Goal: Task Accomplishment & Management: Complete application form

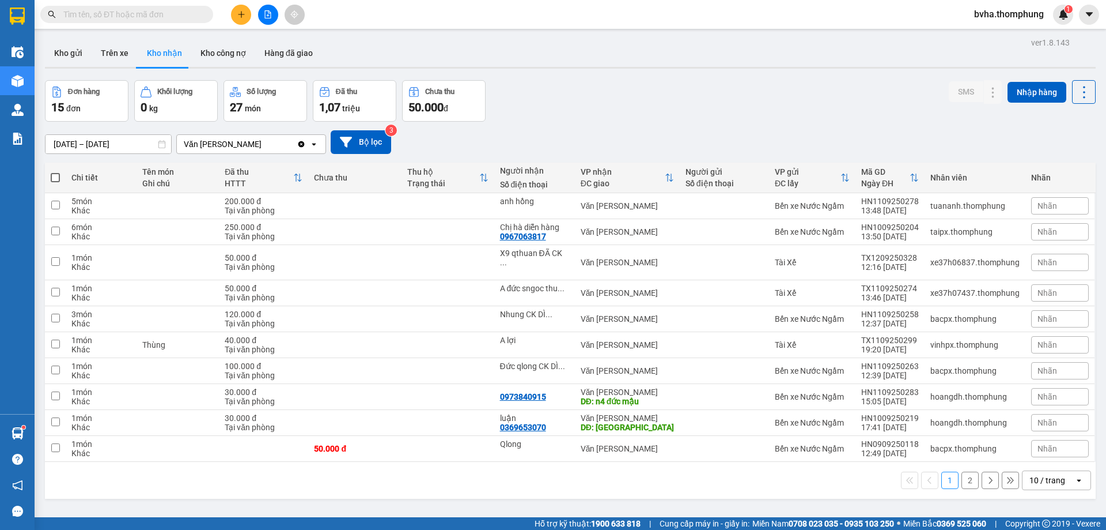
drag, startPoint x: 698, startPoint y: 517, endPoint x: 717, endPoint y: 112, distance: 406.1
click at [717, 112] on div "Đơn hàng 15 đơn [PERSON_NAME] 0 kg Số [PERSON_NAME] 27 món Đã thu 1,07 [PERSON_…" at bounding box center [570, 100] width 1051 height 41
click at [244, 12] on icon "plus" at bounding box center [241, 14] width 8 height 8
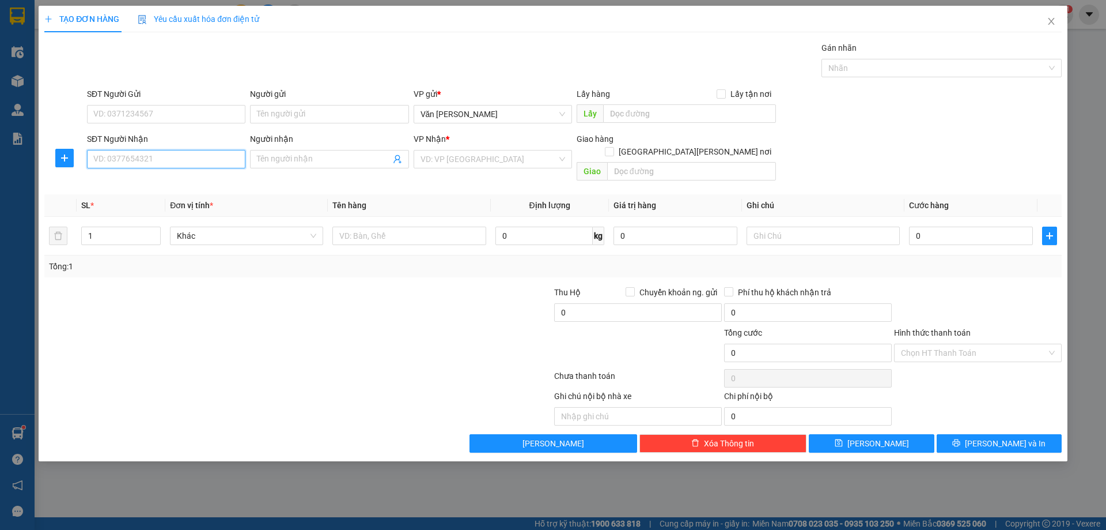
click at [163, 158] on input "SĐT Người Nhận" at bounding box center [166, 159] width 158 height 18
click at [164, 161] on input "SĐT Người Nhận" at bounding box center [166, 159] width 158 height 18
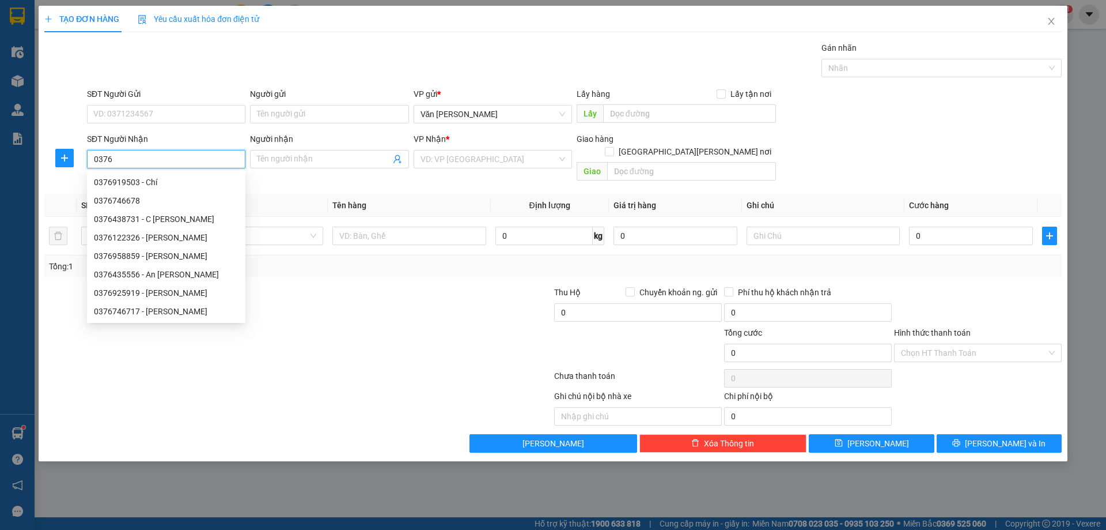
click at [167, 157] on input "0376" at bounding box center [166, 159] width 158 height 18
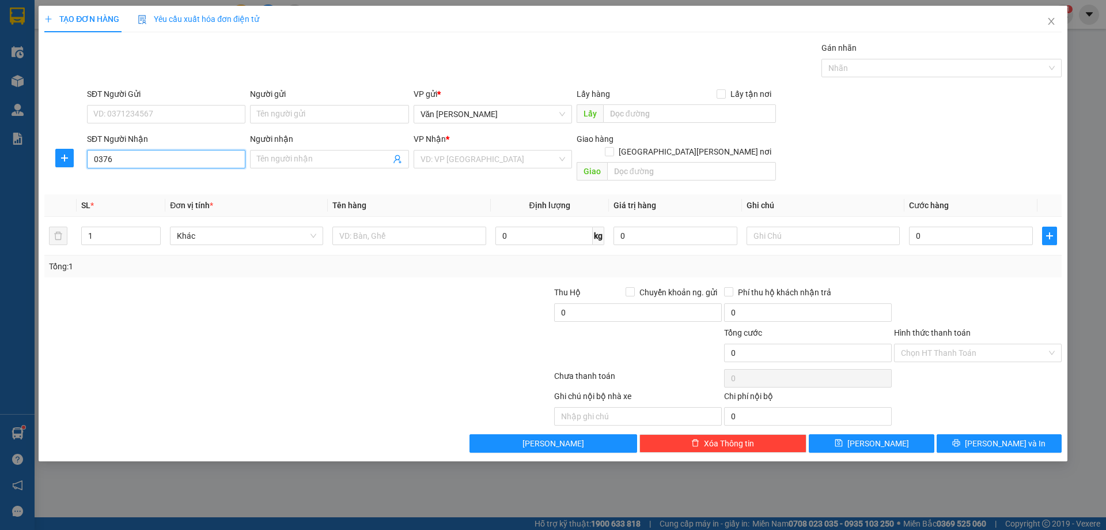
click at [156, 161] on input "0376" at bounding box center [166, 159] width 158 height 18
click at [116, 176] on div "0376122326 - [PERSON_NAME]" at bounding box center [166, 182] width 145 height 13
type input "0376122326"
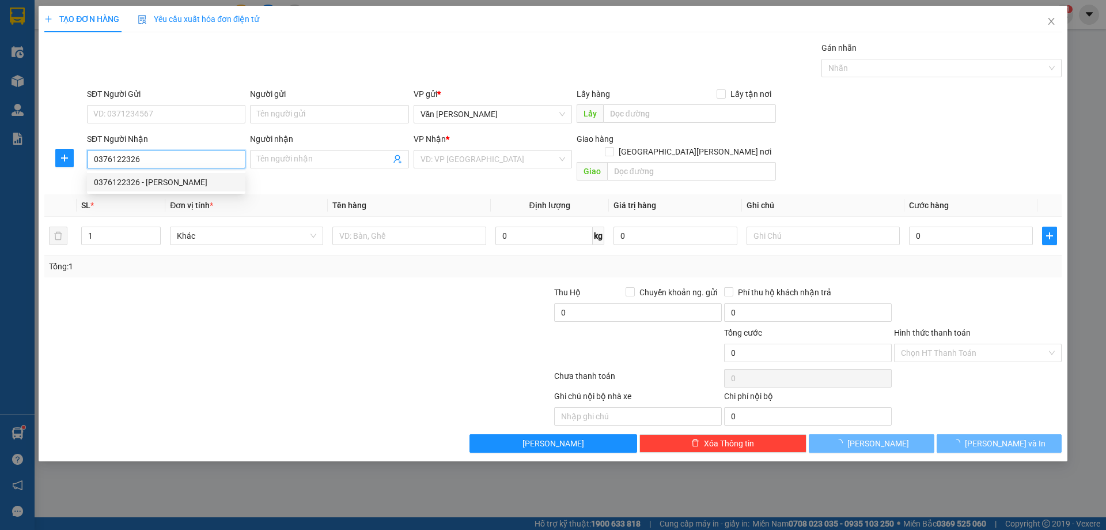
type input "HIỀN"
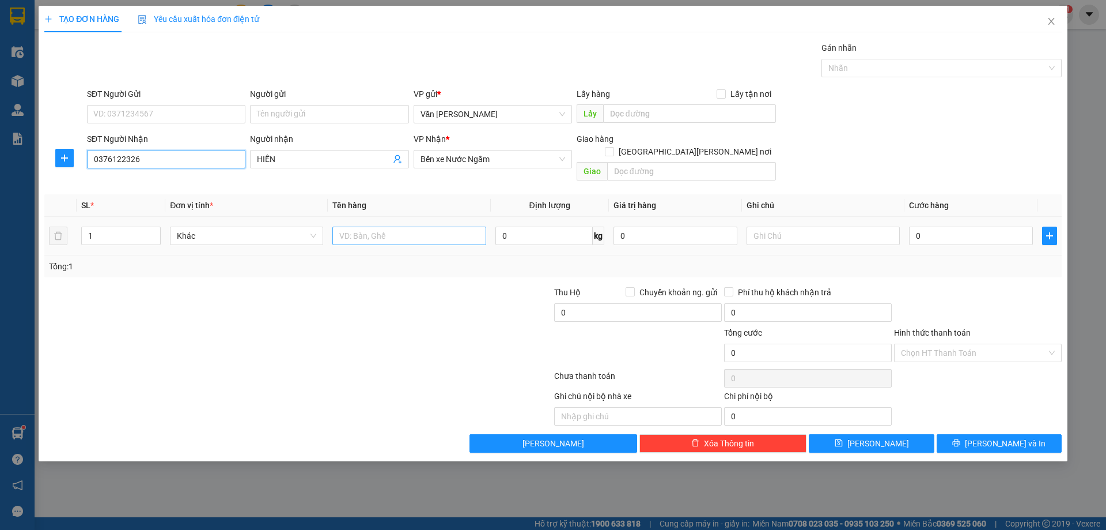
type input "0376122326"
click at [380, 226] on input "text" at bounding box center [409, 235] width 153 height 18
type input "XỐP"
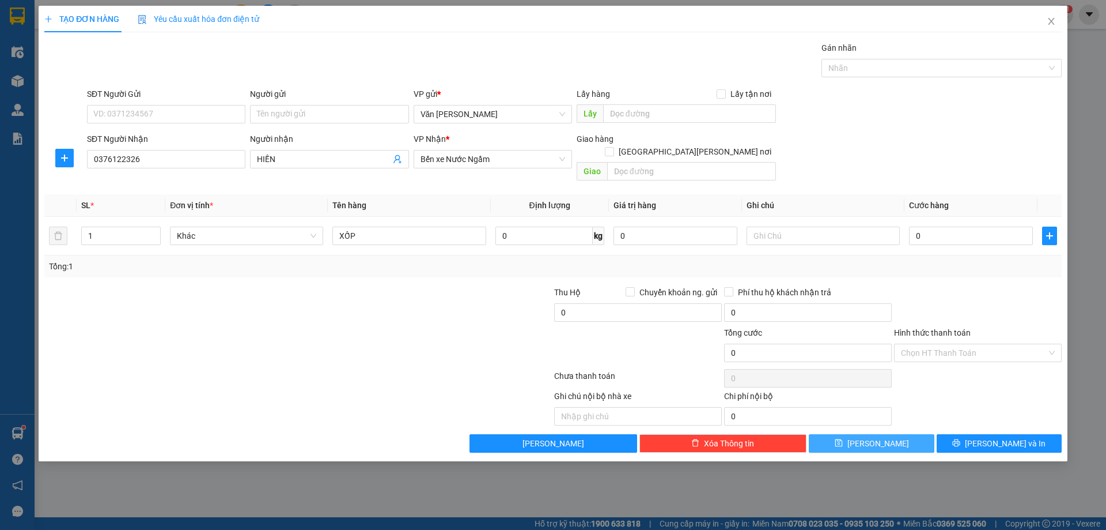
click at [872, 437] on span "[PERSON_NAME]" at bounding box center [879, 443] width 62 height 13
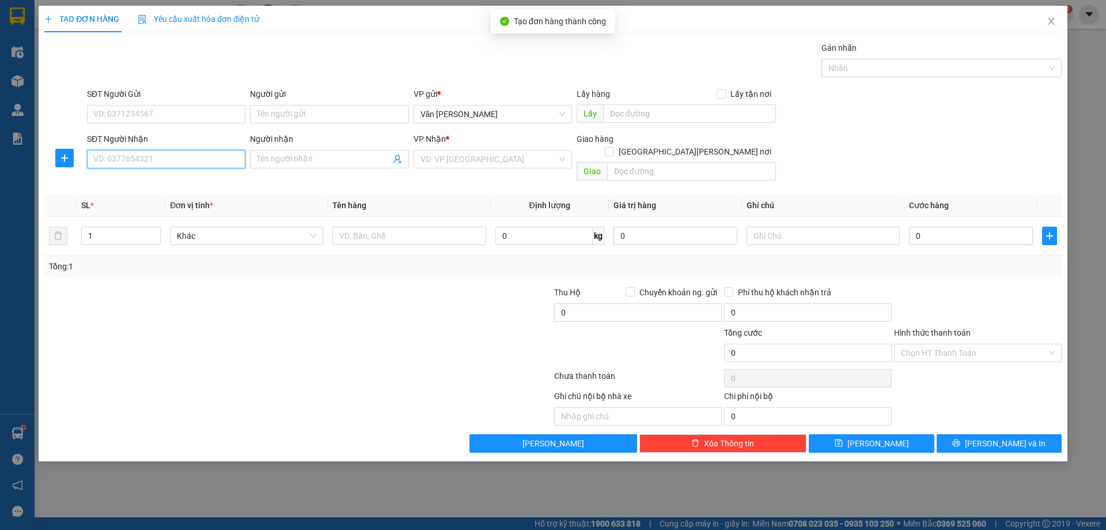
click at [181, 160] on input "SĐT Người Nhận" at bounding box center [166, 159] width 158 height 18
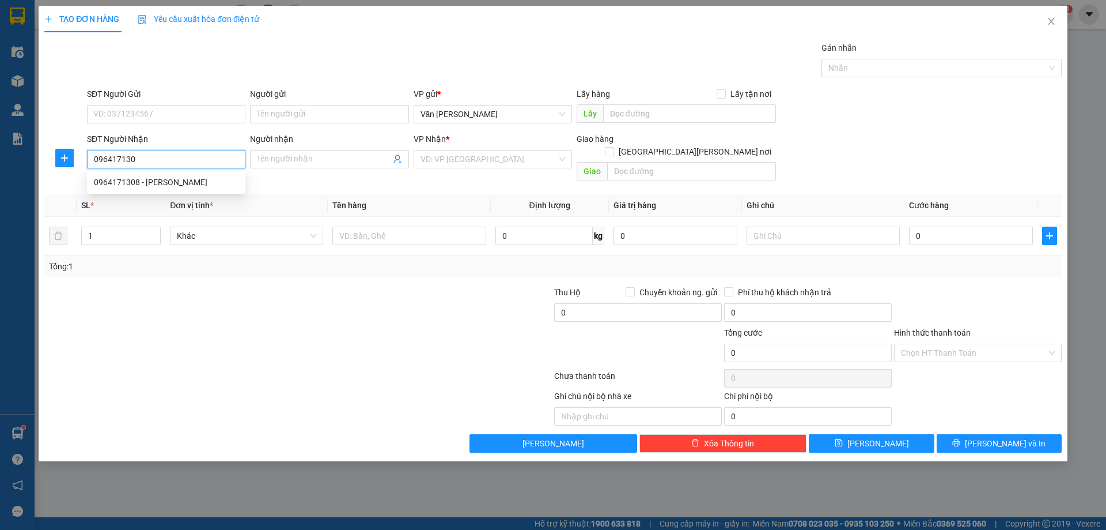
type input "0964171308"
click at [159, 182] on div "0964171308 - [PERSON_NAME]" at bounding box center [166, 182] width 145 height 13
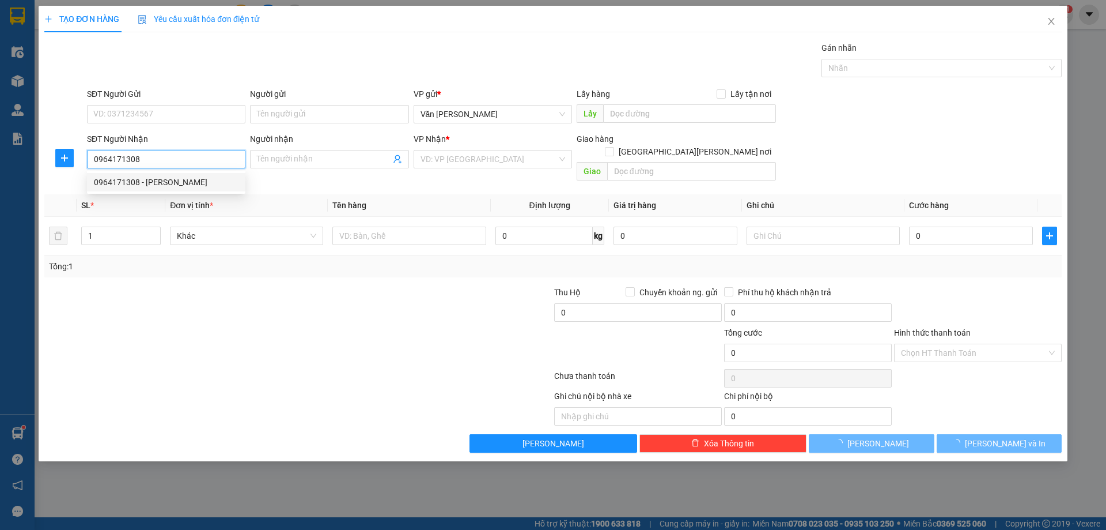
type input "[PERSON_NAME]"
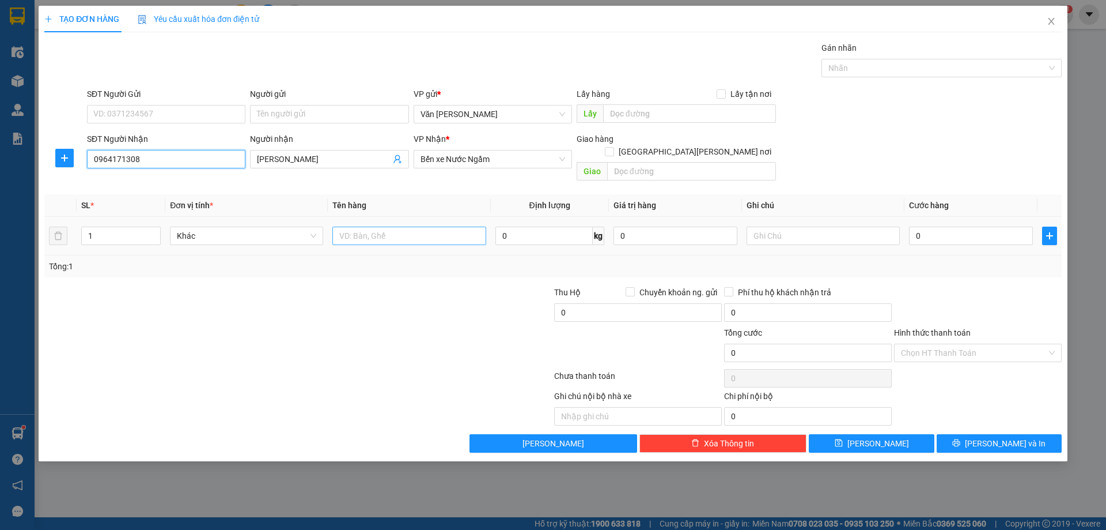
type input "0964171308"
click at [387, 226] on input "text" at bounding box center [409, 235] width 153 height 18
type input "T GIẤY"
click at [957, 226] on input "0" at bounding box center [971, 235] width 124 height 18
type input "5"
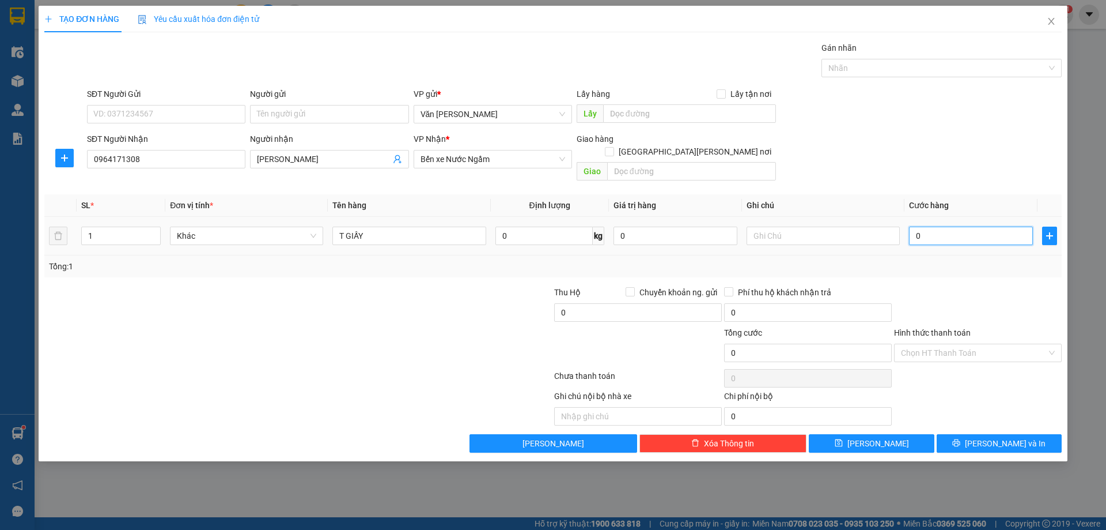
type input "5"
type input "50"
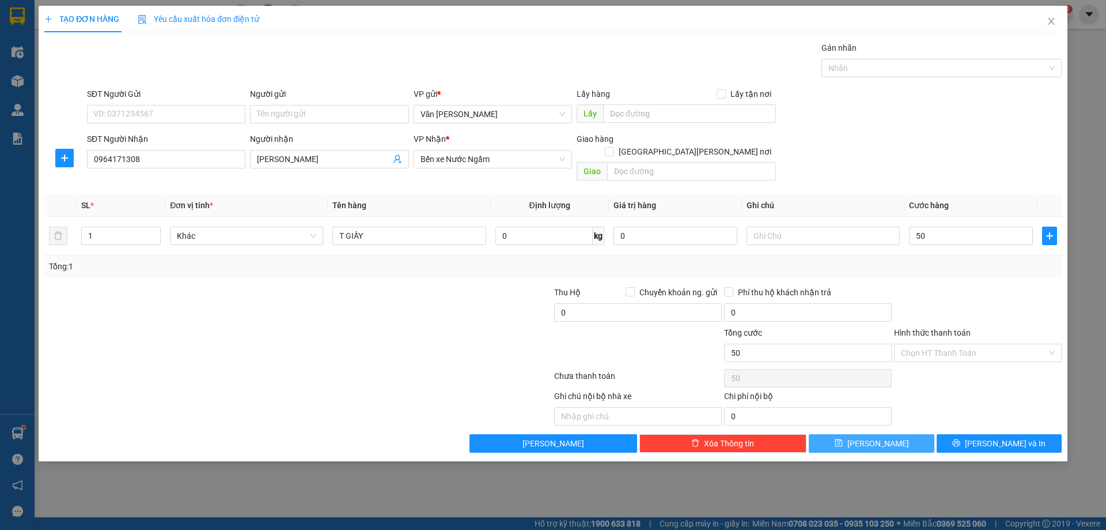
type input "50.000"
click at [877, 437] on span "[PERSON_NAME]" at bounding box center [879, 443] width 62 height 13
type input "0"
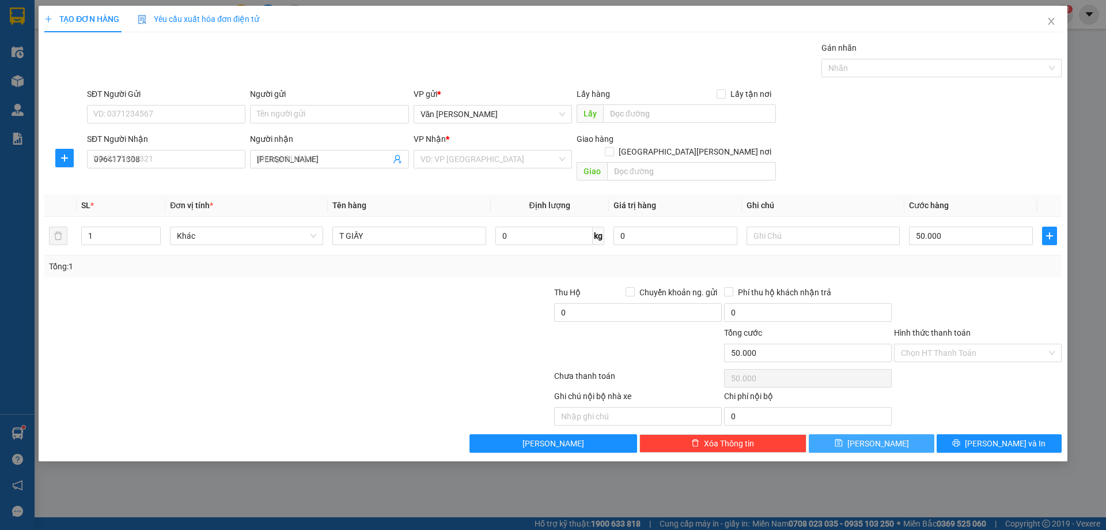
type input "0"
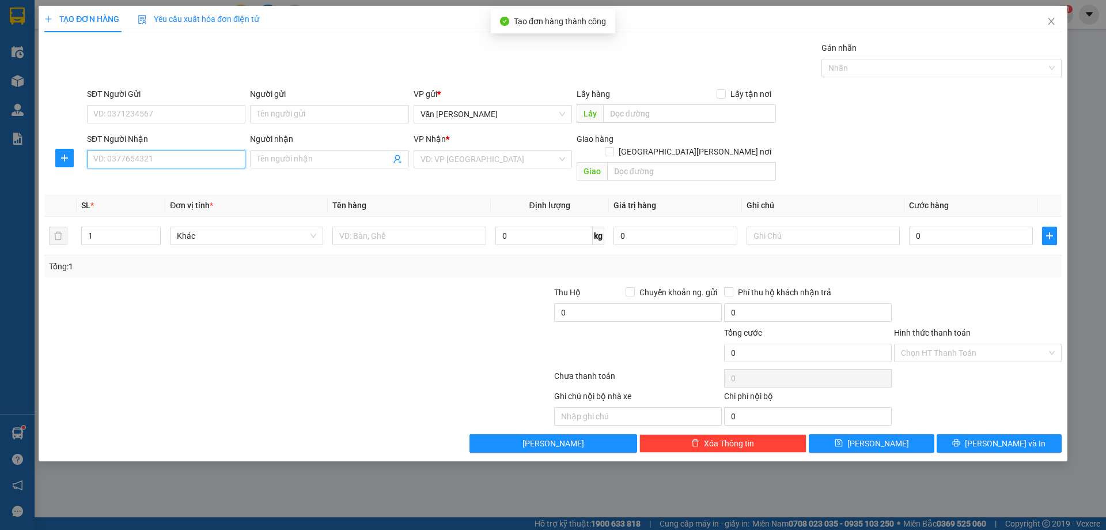
click at [163, 156] on input "SĐT Người Nhận" at bounding box center [166, 159] width 158 height 18
type input "0968632389"
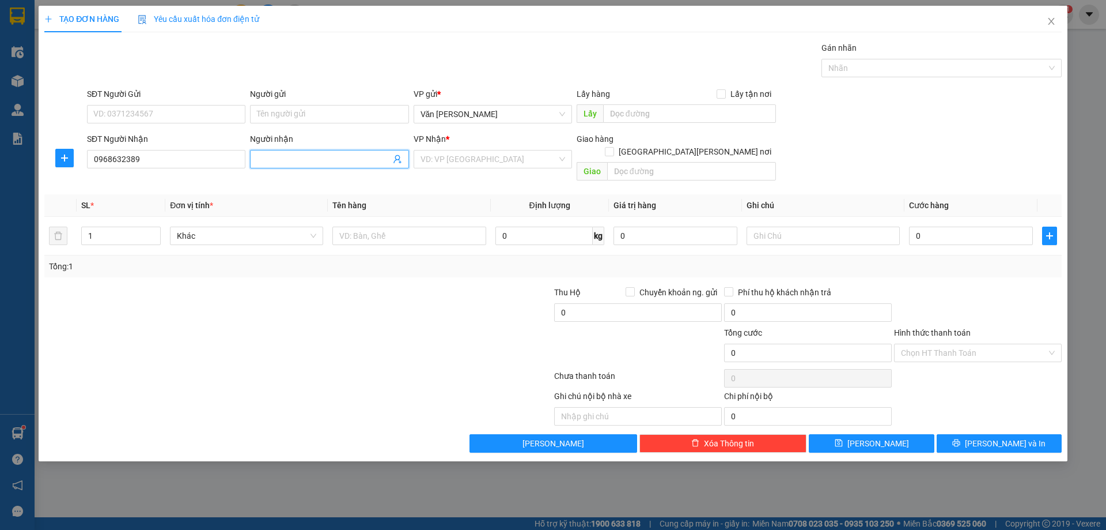
click at [315, 161] on input "Người nhận" at bounding box center [323, 159] width 133 height 13
type input "A HIẾU"
click at [528, 151] on input "search" at bounding box center [489, 158] width 137 height 17
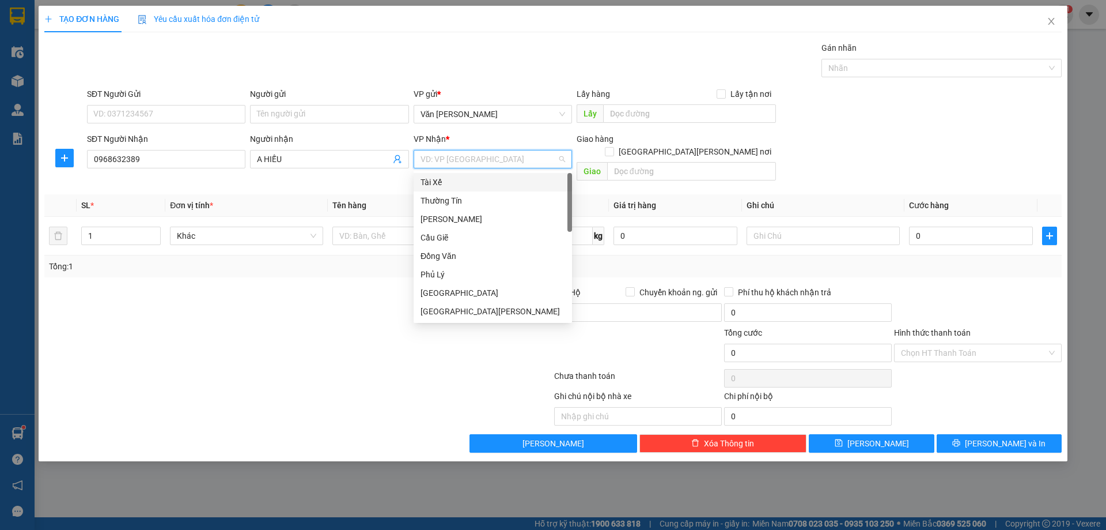
type input "B"
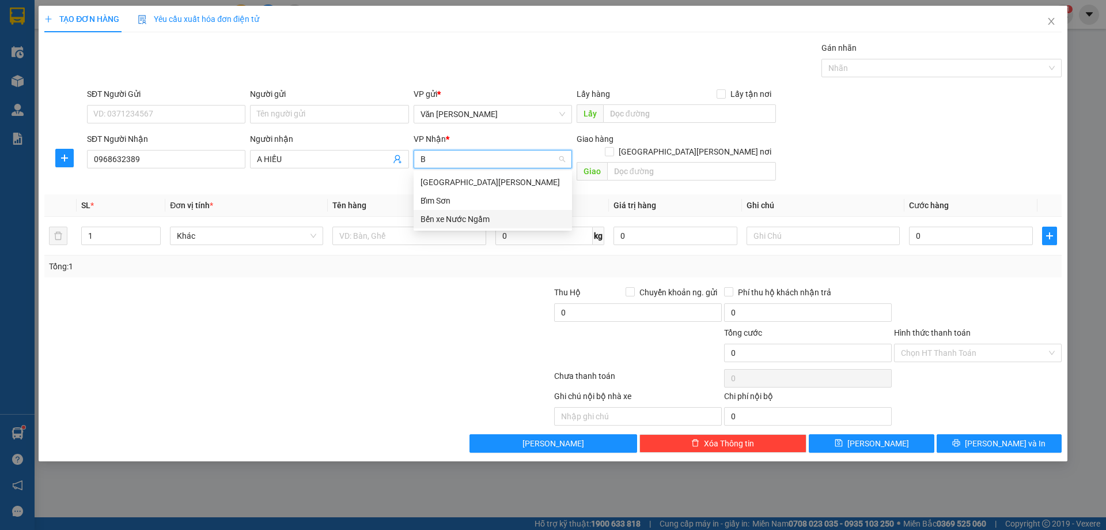
click at [471, 217] on div "Bến xe Nước Ngầm" at bounding box center [493, 219] width 145 height 13
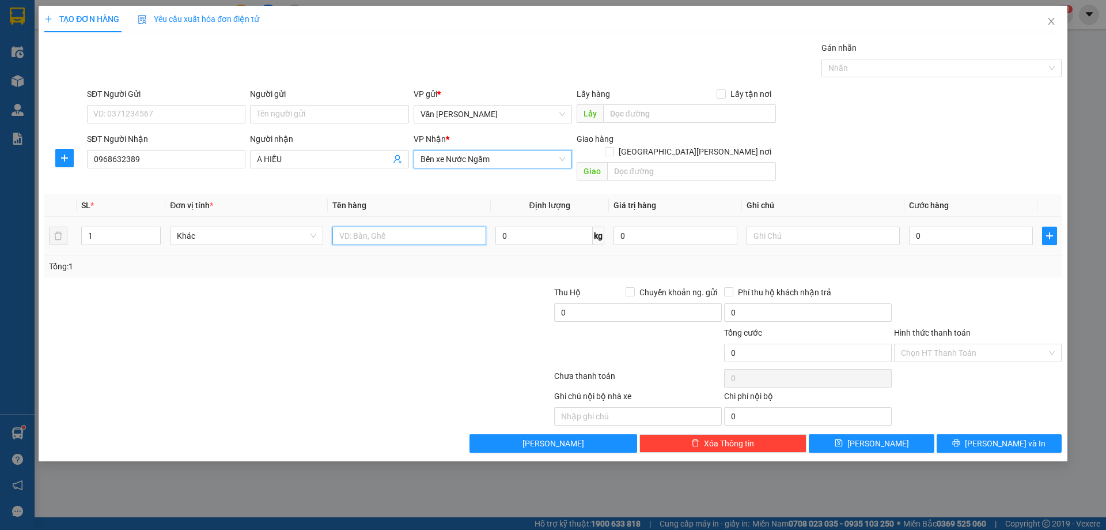
click at [362, 226] on input "text" at bounding box center [409, 235] width 153 height 18
type input "1 XỐP+ HỒ SƠ"
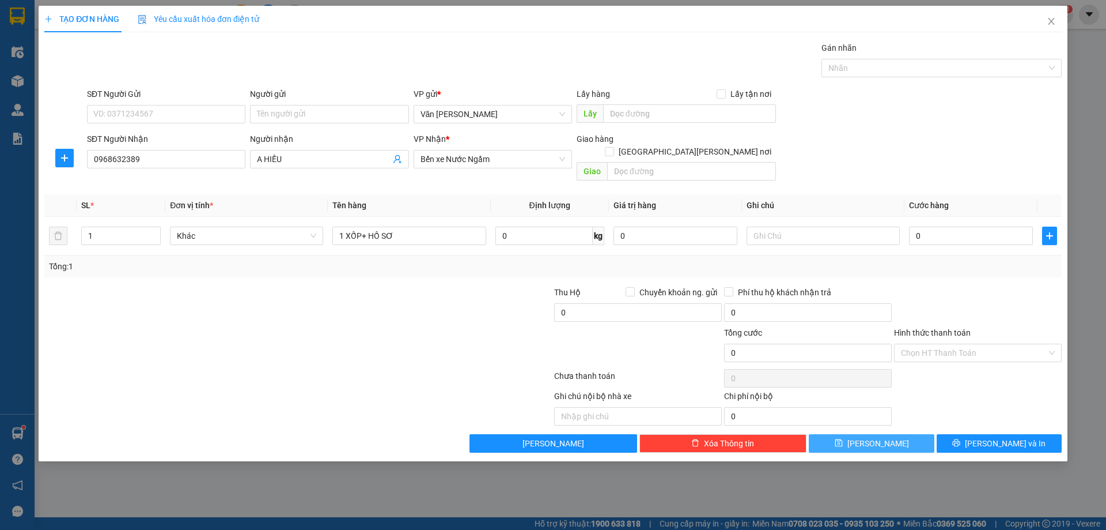
click at [847, 434] on button "[PERSON_NAME]" at bounding box center [871, 443] width 125 height 18
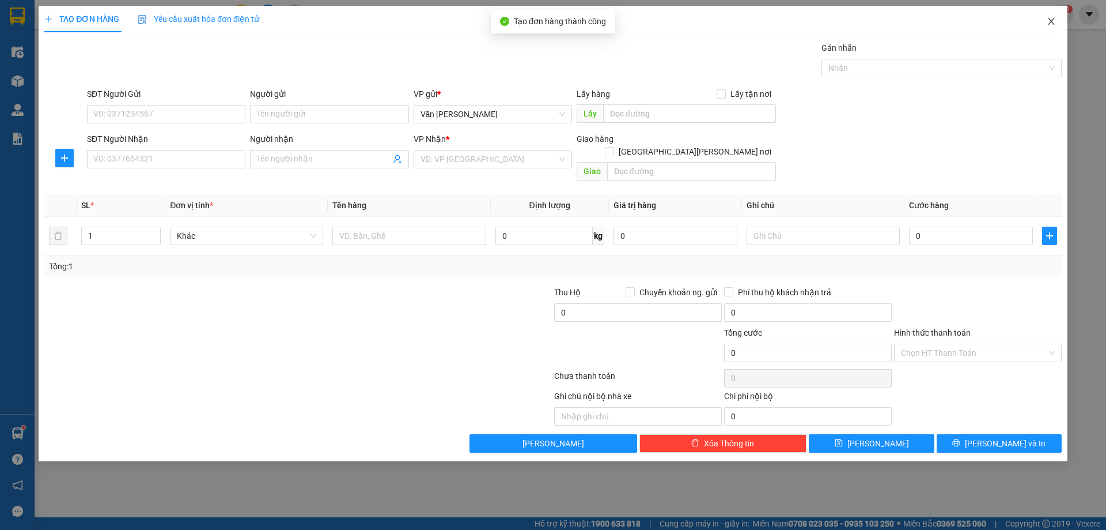
click at [1051, 24] on icon "close" at bounding box center [1051, 21] width 9 height 9
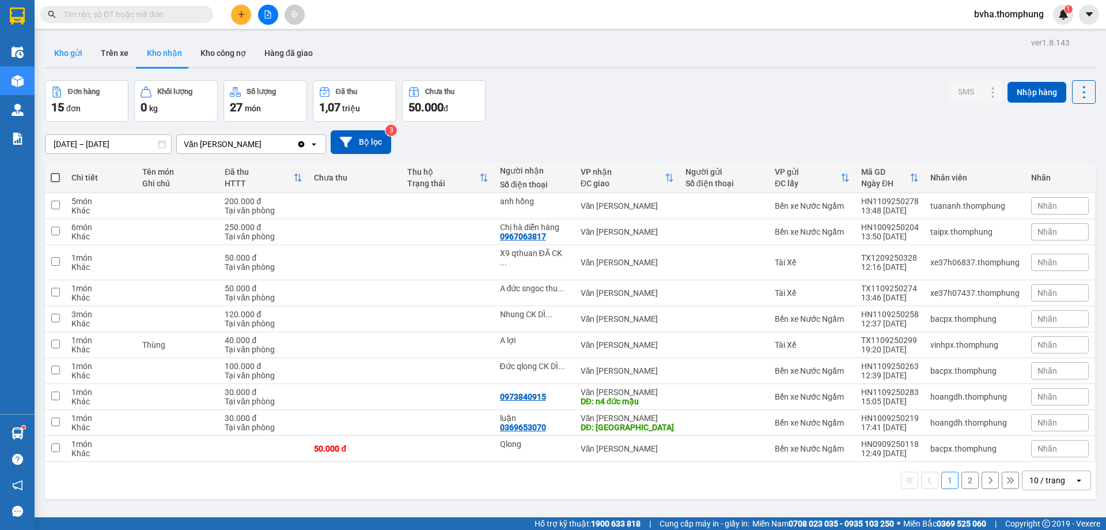
click at [77, 52] on button "Kho gửi" at bounding box center [68, 53] width 47 height 28
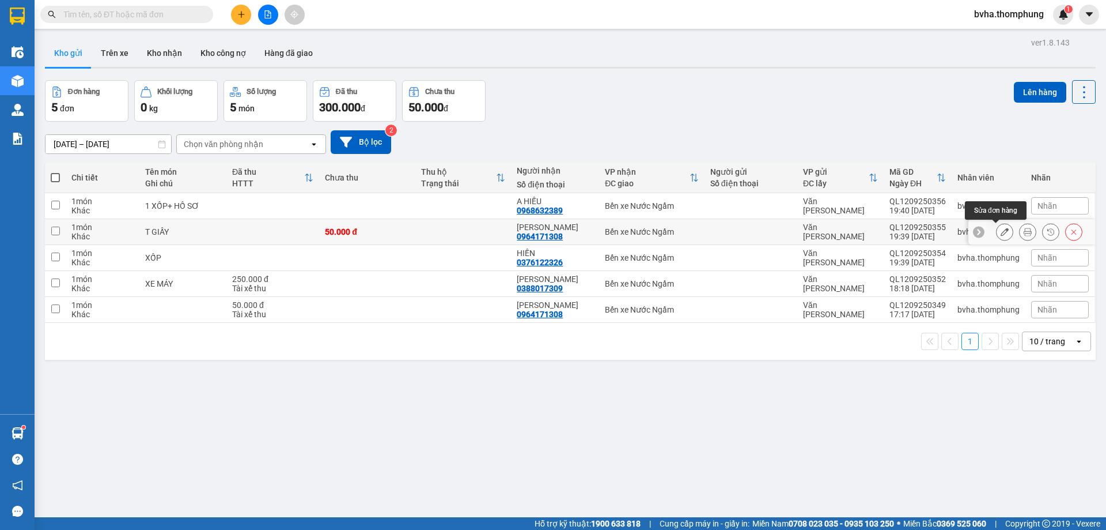
click at [998, 239] on button at bounding box center [1005, 232] width 16 height 20
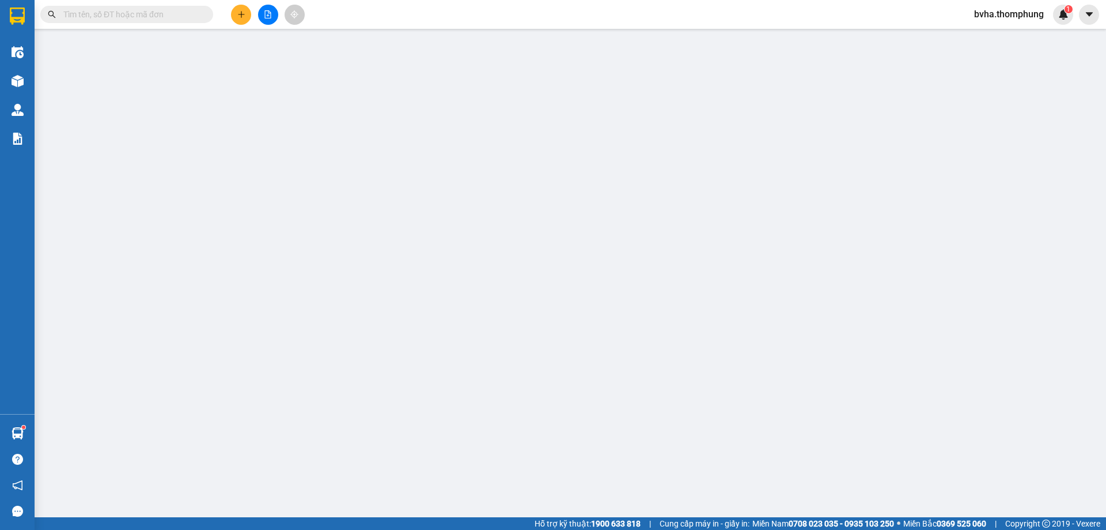
type input "0964171308"
type input "[PERSON_NAME]"
type input "50.000"
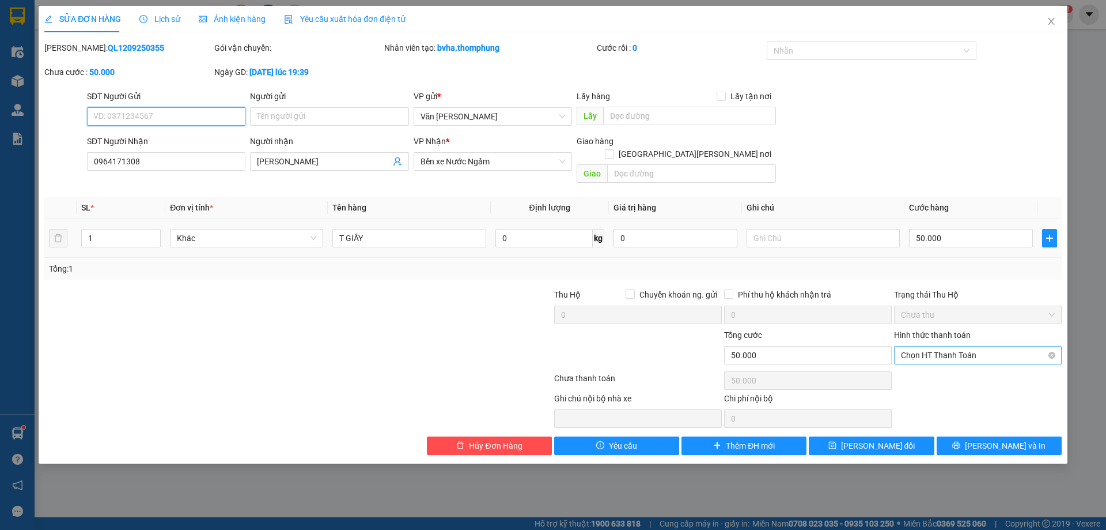
click at [983, 346] on span "Chọn HT Thanh Toán" at bounding box center [978, 354] width 154 height 17
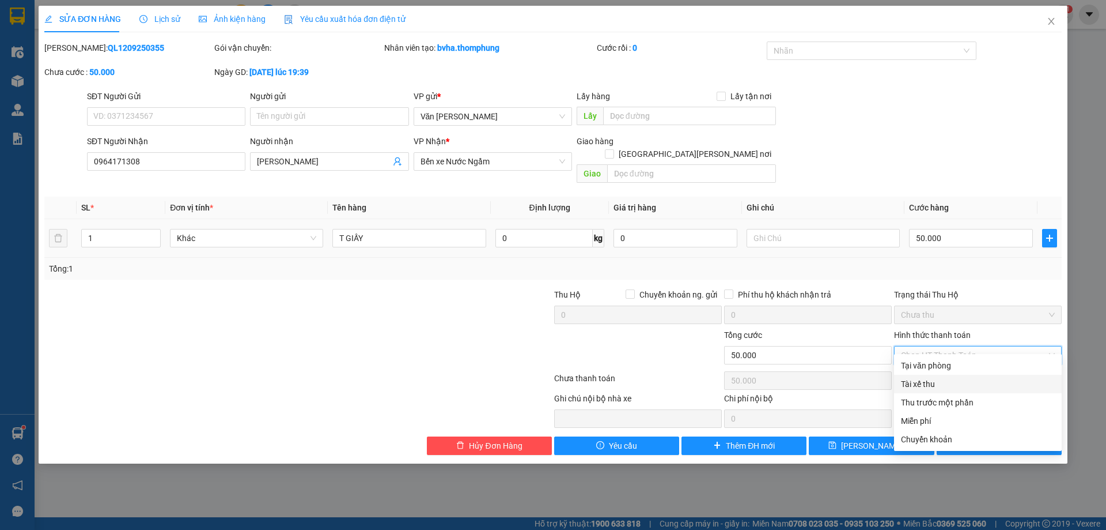
click at [938, 384] on div "Tài xế thu" at bounding box center [978, 383] width 154 height 13
type input "0"
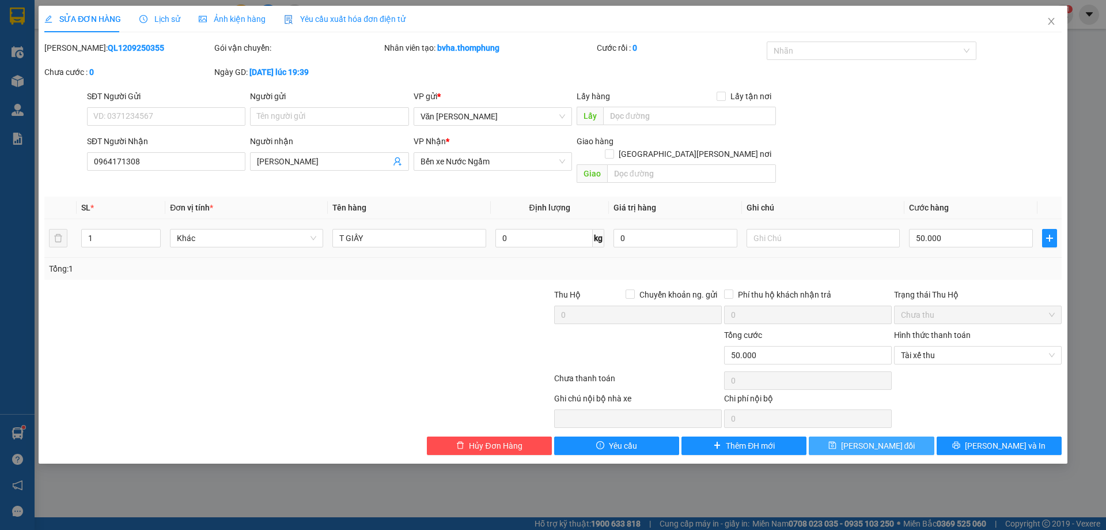
click at [877, 439] on span "[PERSON_NAME] đổi" at bounding box center [878, 445] width 74 height 13
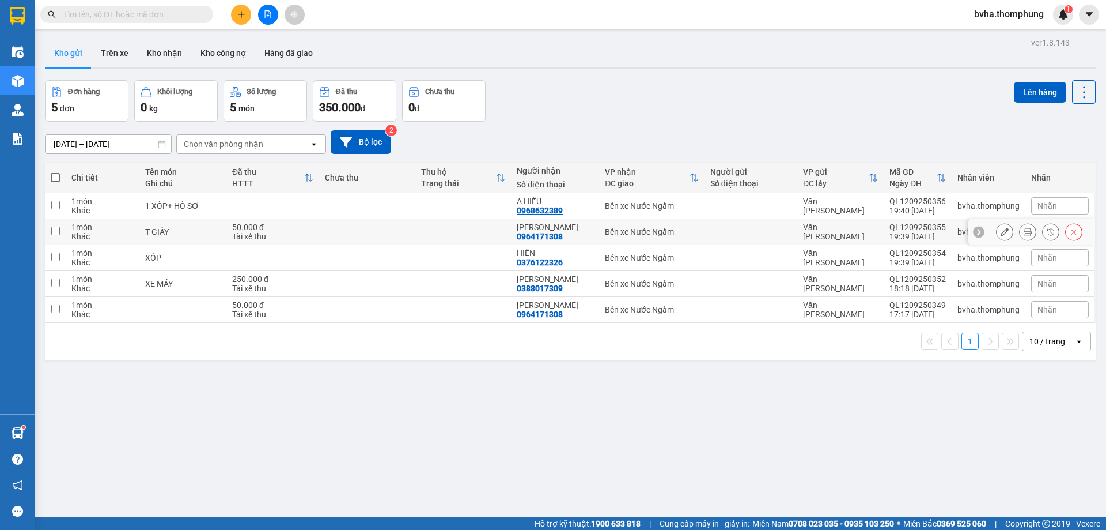
click at [1070, 233] on icon at bounding box center [1074, 232] width 8 height 8
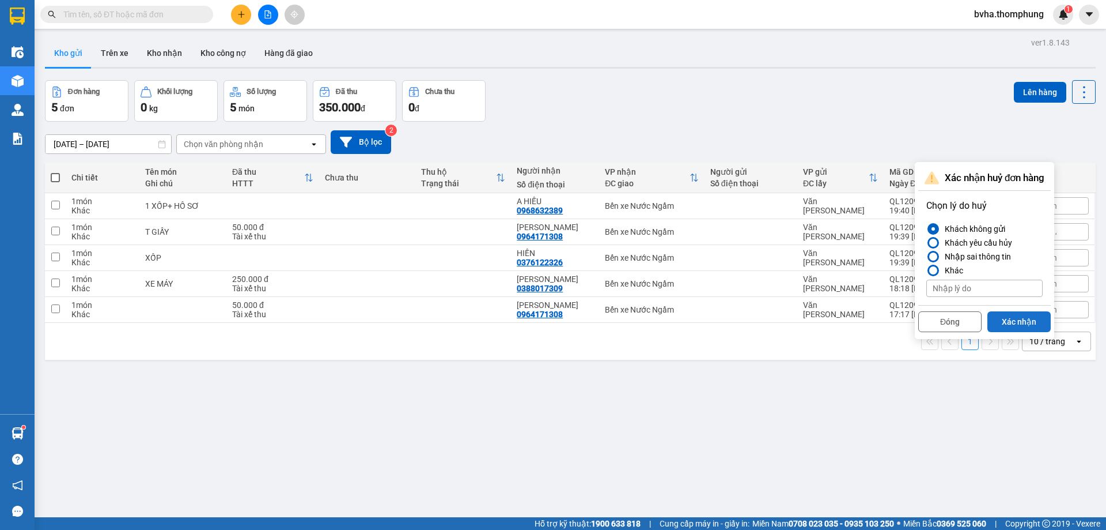
click at [1007, 324] on button "Xác nhận" at bounding box center [1019, 321] width 63 height 21
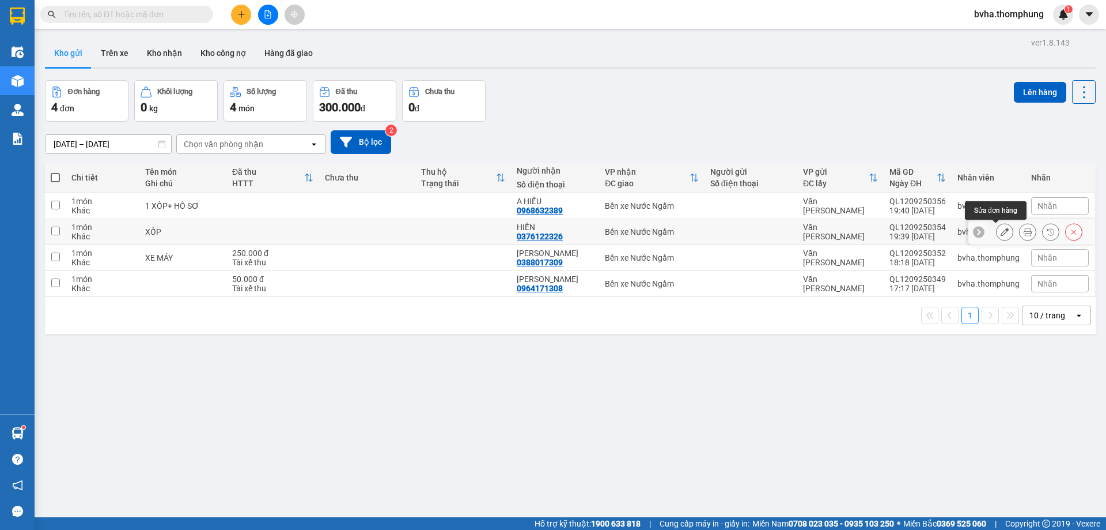
click at [1001, 231] on icon at bounding box center [1005, 232] width 8 height 8
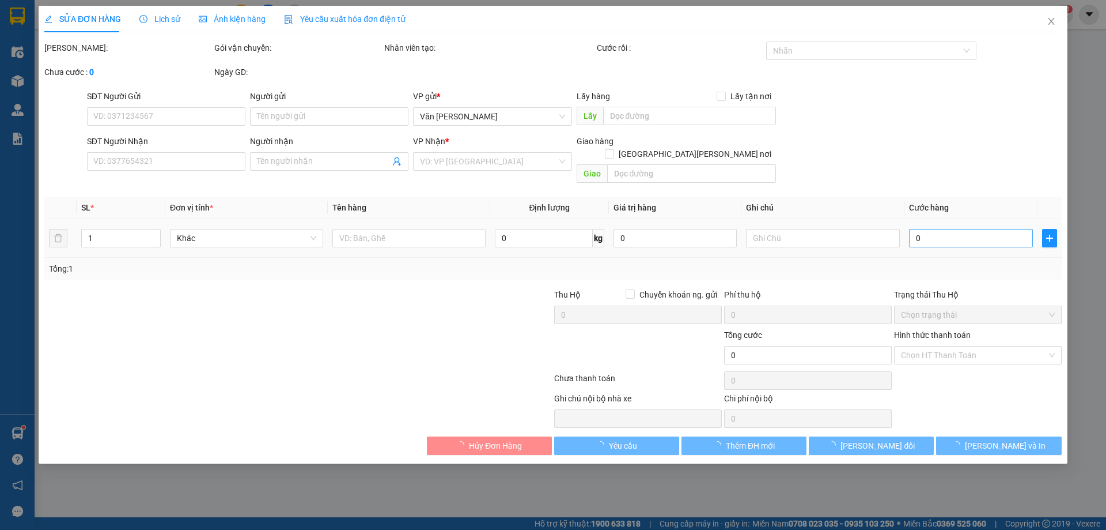
type input "0376122326"
type input "HIỀN"
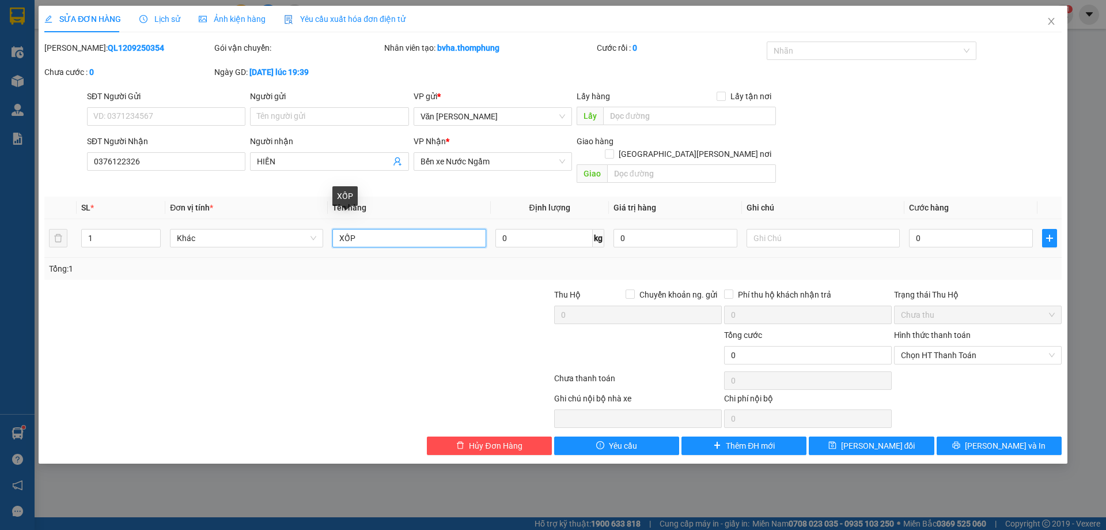
click at [379, 229] on input "XỐP" at bounding box center [409, 238] width 153 height 18
type input "XỐP+ BỌC"
click at [953, 229] on input "0" at bounding box center [971, 238] width 124 height 18
type input "5"
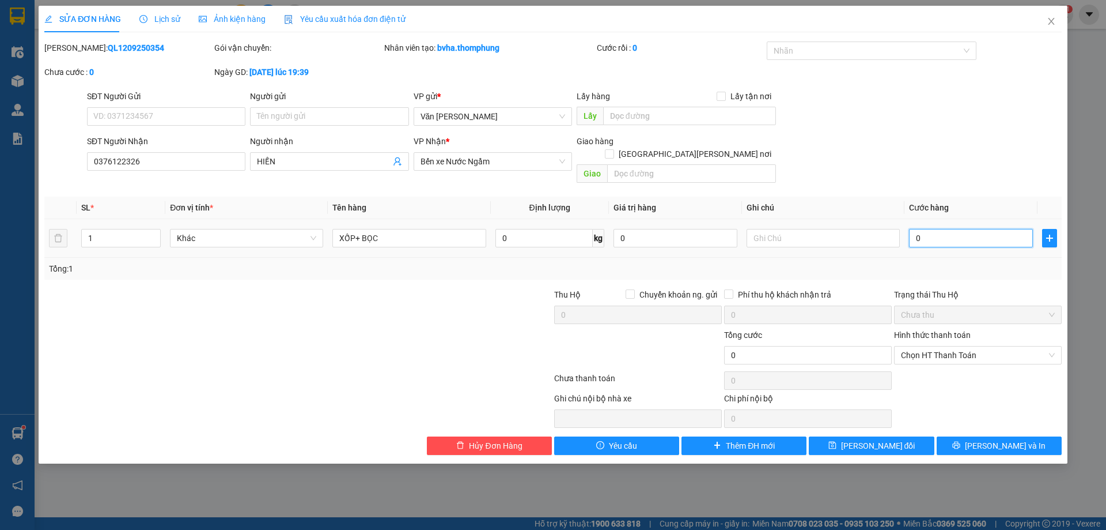
type input "5"
type input "50"
click at [983, 346] on span "Chọn HT Thanh Toán" at bounding box center [978, 354] width 154 height 17
type input "50"
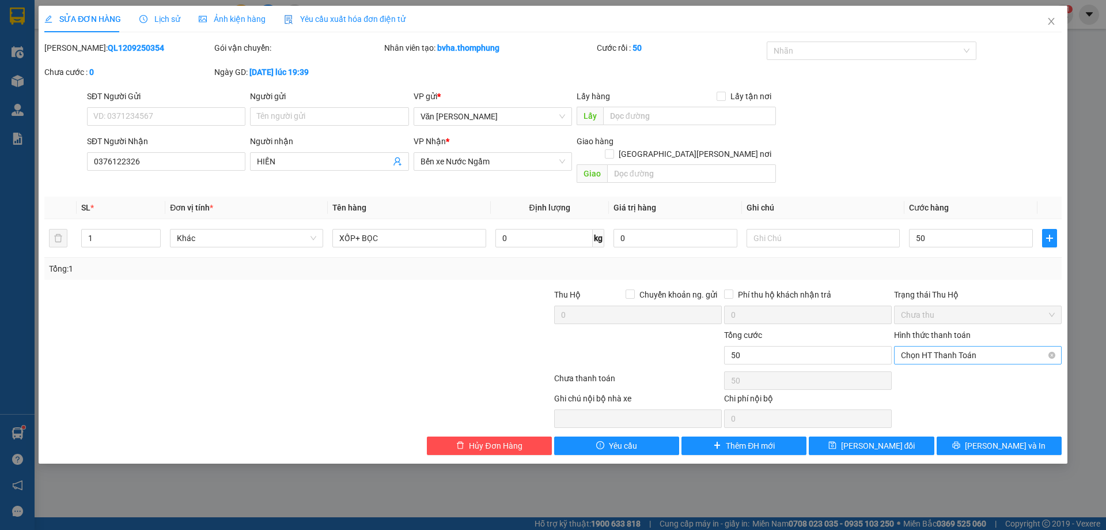
type input "50.000"
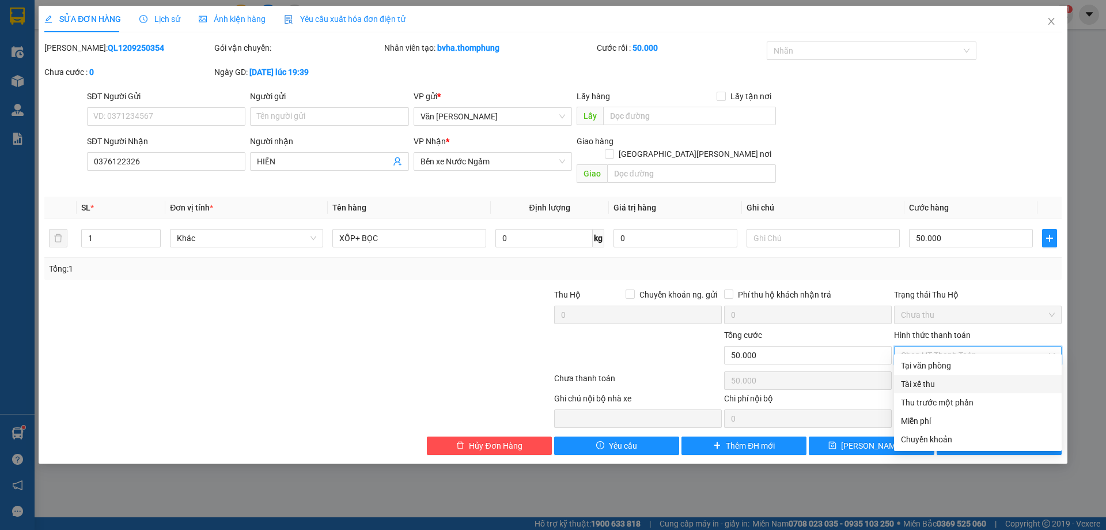
click at [940, 388] on div "Tài xế thu" at bounding box center [978, 383] width 154 height 13
type input "0"
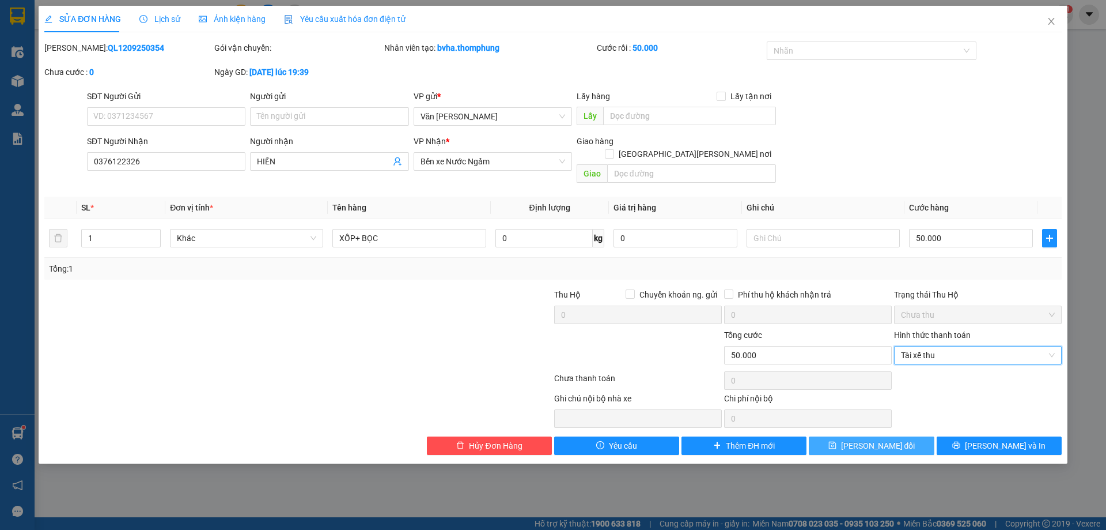
click at [885, 439] on span "[PERSON_NAME] đổi" at bounding box center [878, 445] width 74 height 13
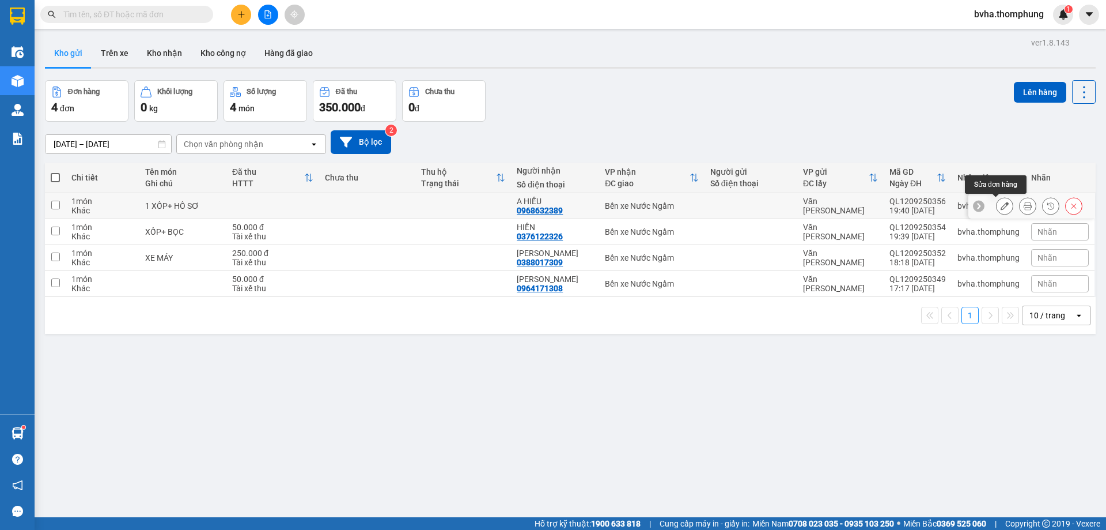
click at [1001, 210] on icon at bounding box center [1005, 206] width 8 height 8
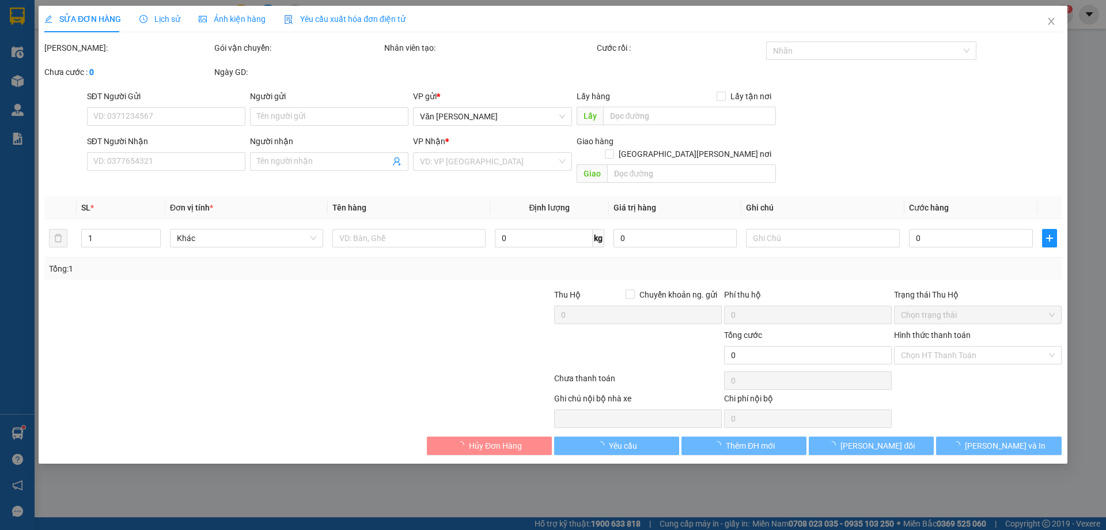
type input "0968632389"
type input "A HIẾU"
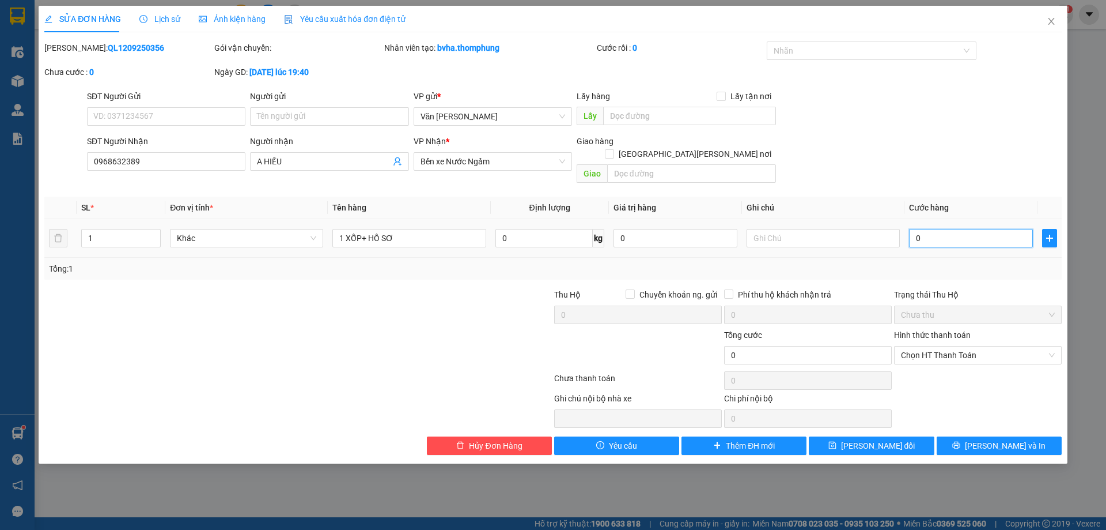
click at [943, 229] on input "0" at bounding box center [971, 238] width 124 height 18
type input "5"
type input "50"
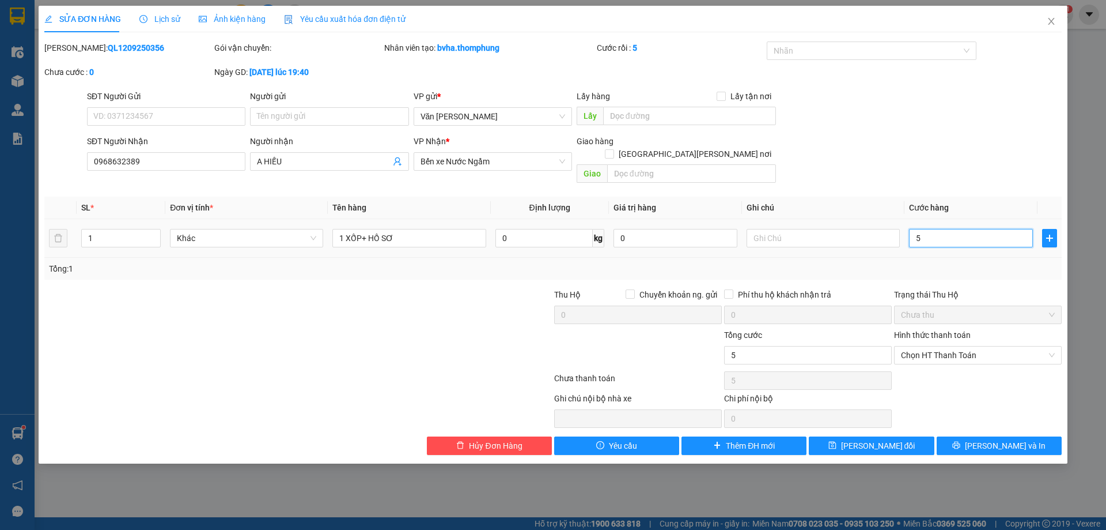
type input "50"
type input "50.000"
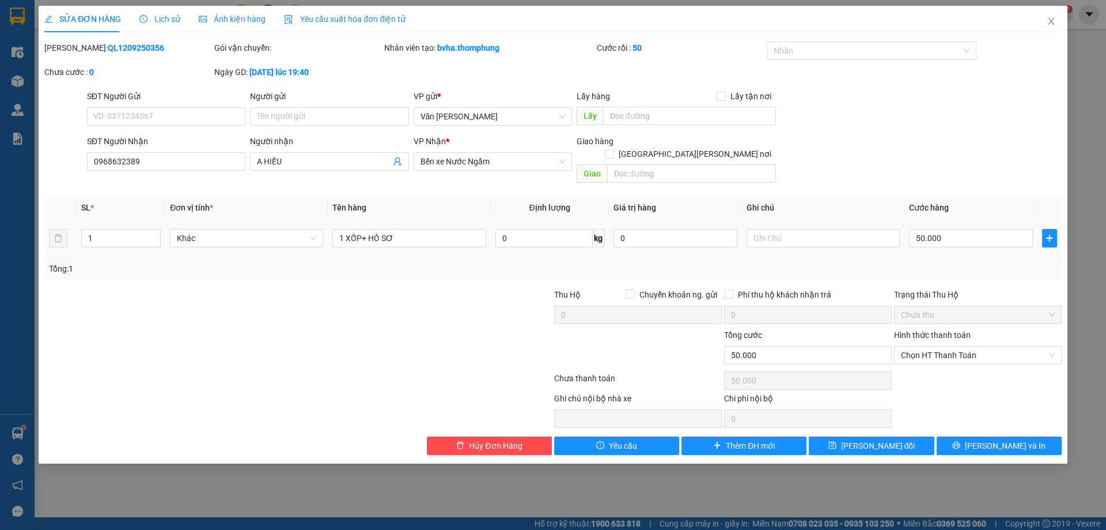
click at [945, 237] on td "50.000" at bounding box center [971, 238] width 133 height 39
click at [989, 350] on span "Chọn HT Thanh Toán" at bounding box center [978, 354] width 154 height 17
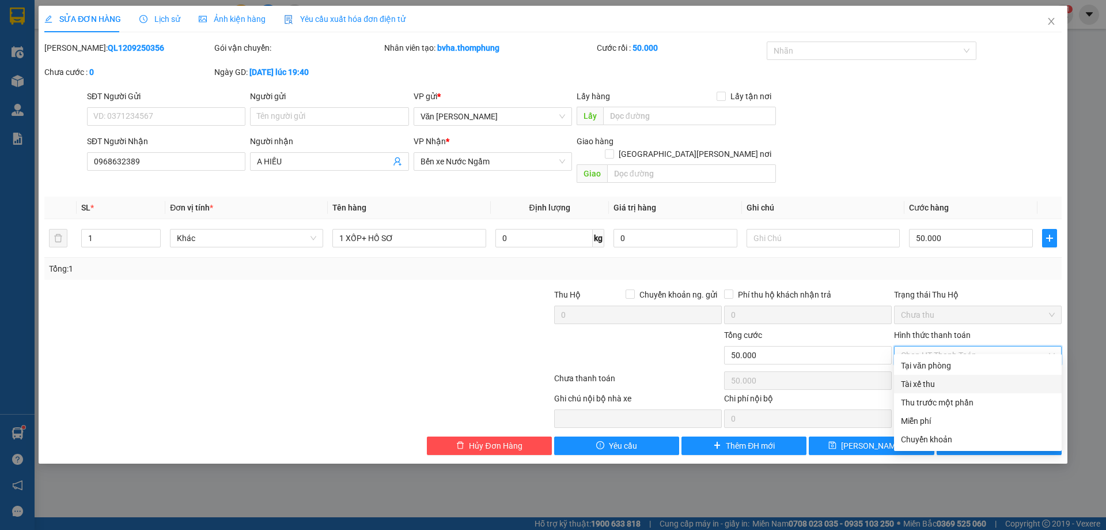
click at [934, 377] on div "Tài xế thu" at bounding box center [978, 383] width 154 height 13
type input "0"
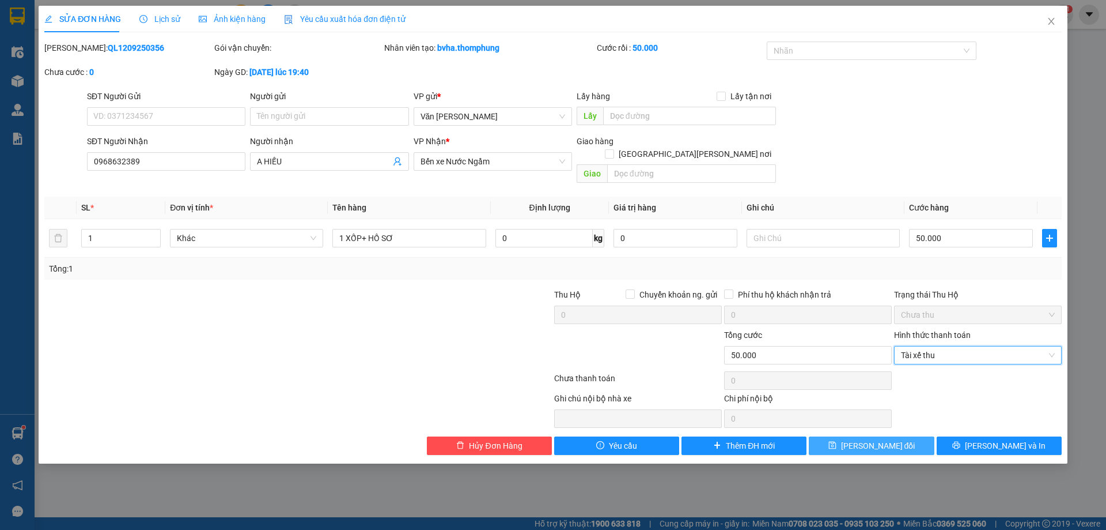
click at [885, 439] on span "[PERSON_NAME] đổi" at bounding box center [878, 445] width 74 height 13
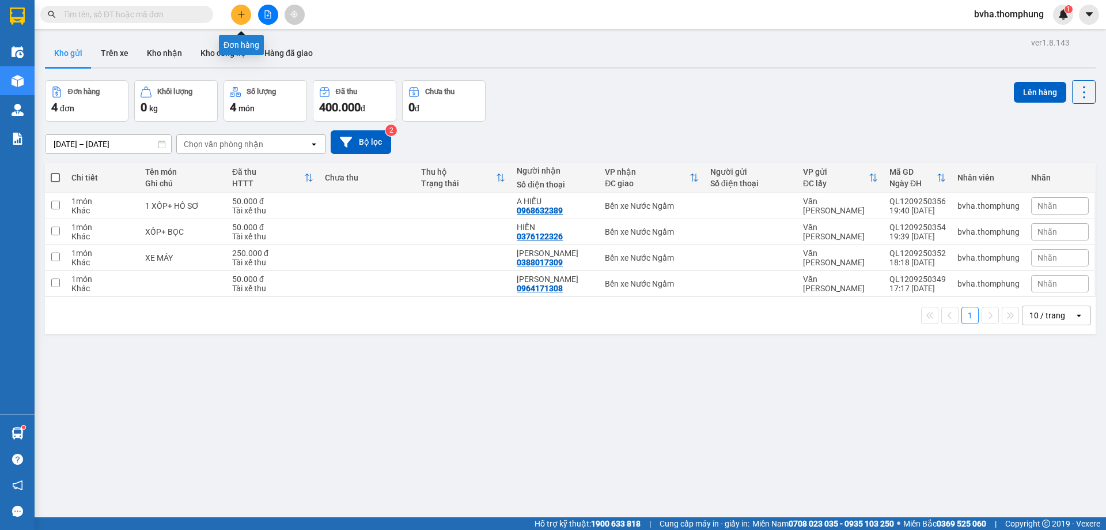
click at [239, 19] on button at bounding box center [241, 15] width 20 height 20
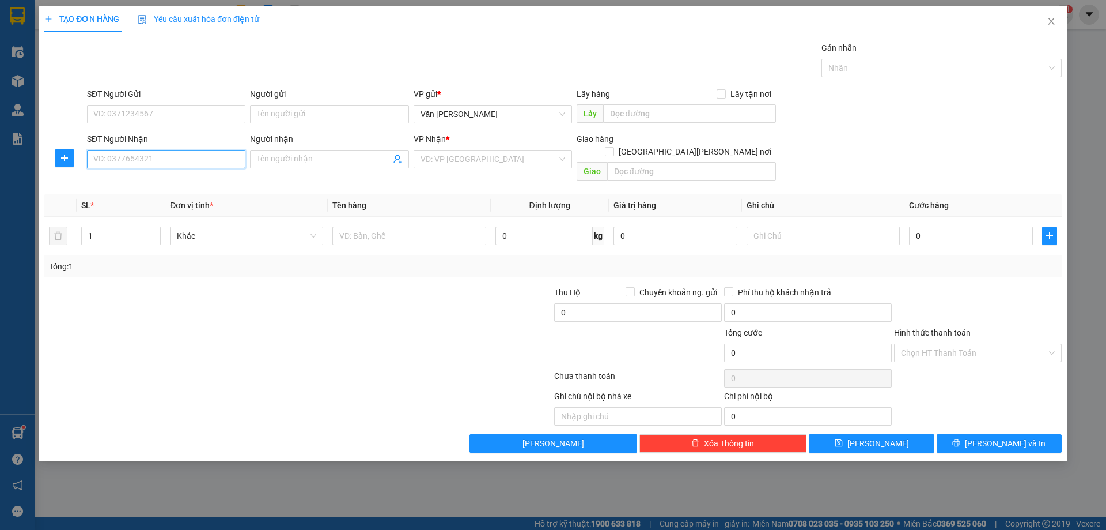
click at [205, 164] on input "SĐT Người Nhận" at bounding box center [166, 159] width 158 height 18
click at [177, 176] on div "0948379170 - [GEOGRAPHIC_DATA][PERSON_NAME]" at bounding box center [189, 182] width 191 height 13
type input "0948379170"
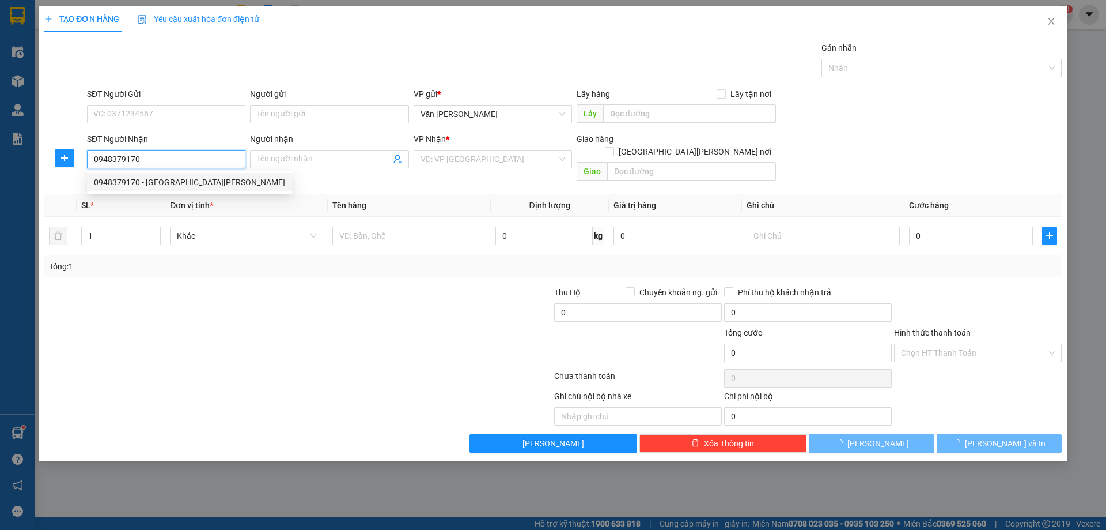
type input "bác LÂM an"
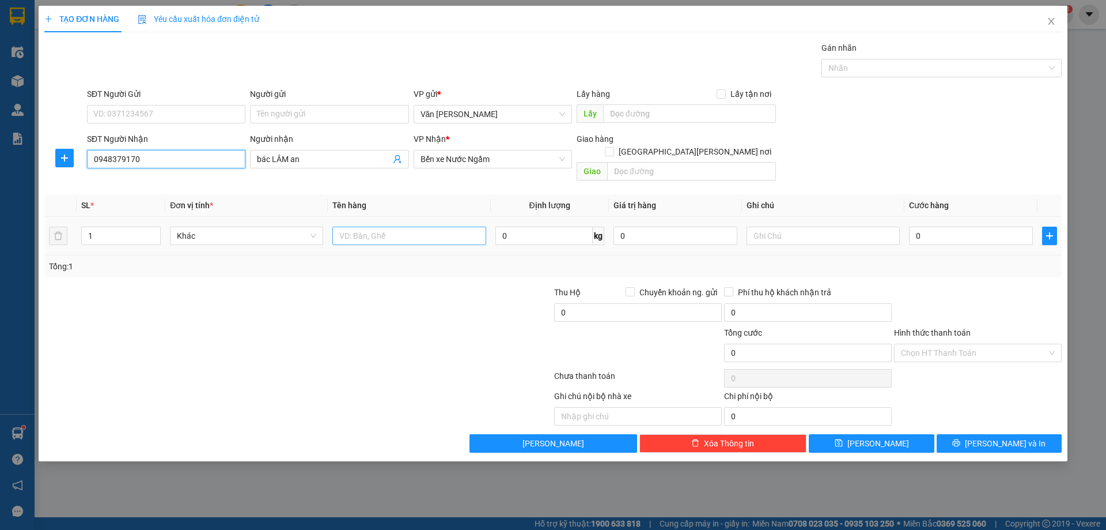
type input "0948379170"
click at [414, 228] on input "text" at bounding box center [409, 235] width 153 height 18
type input "XỐP"
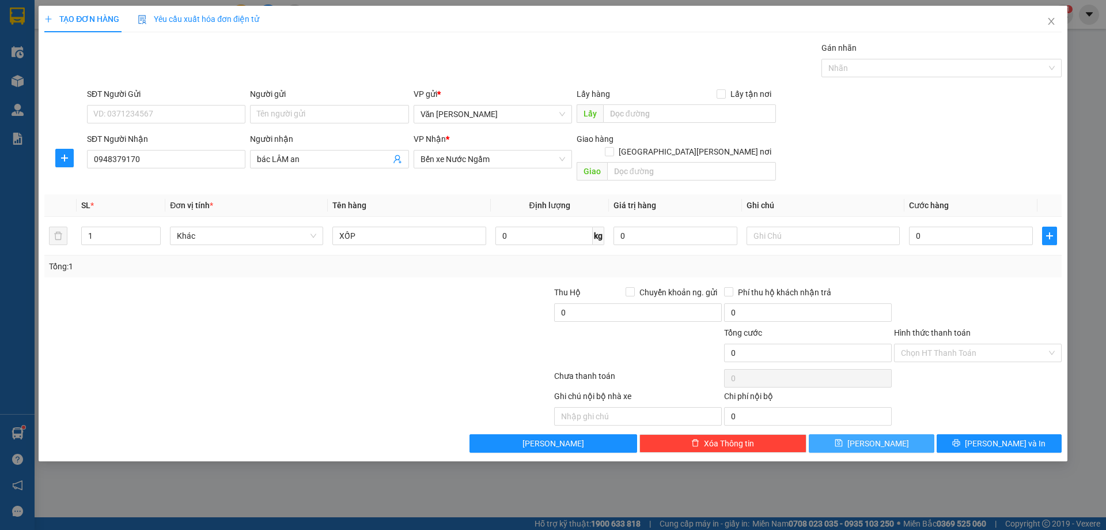
click at [874, 437] on span "[PERSON_NAME]" at bounding box center [879, 443] width 62 height 13
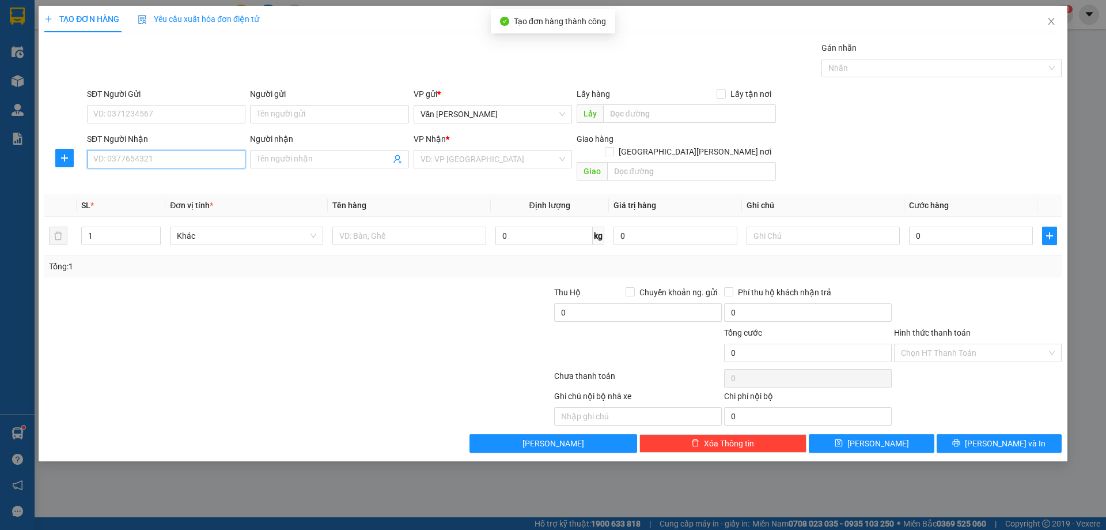
click at [167, 161] on input "SĐT Người Nhận" at bounding box center [166, 159] width 158 height 18
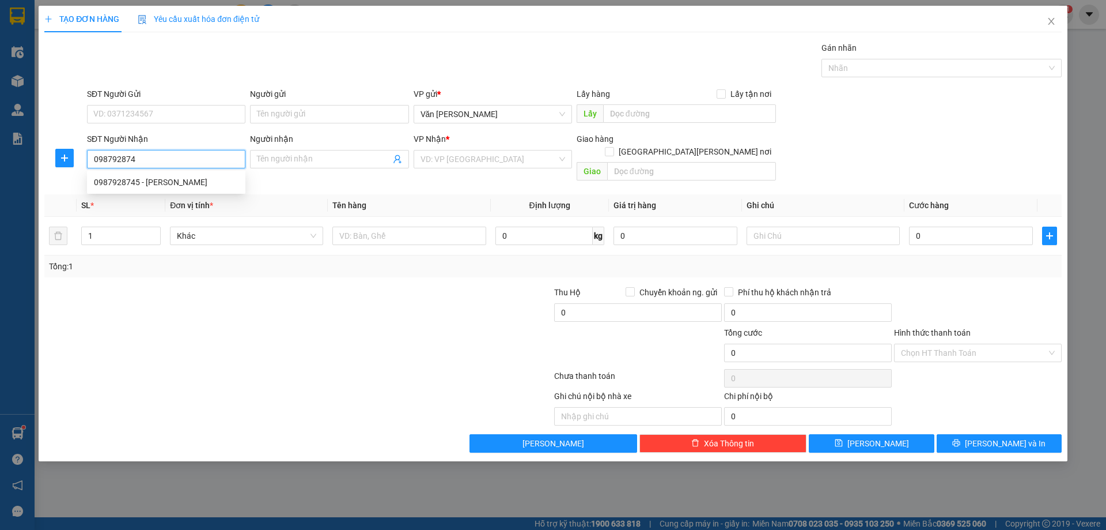
type input "0987928745"
click at [155, 184] on div "0987928745 - [PERSON_NAME]" at bounding box center [166, 182] width 145 height 13
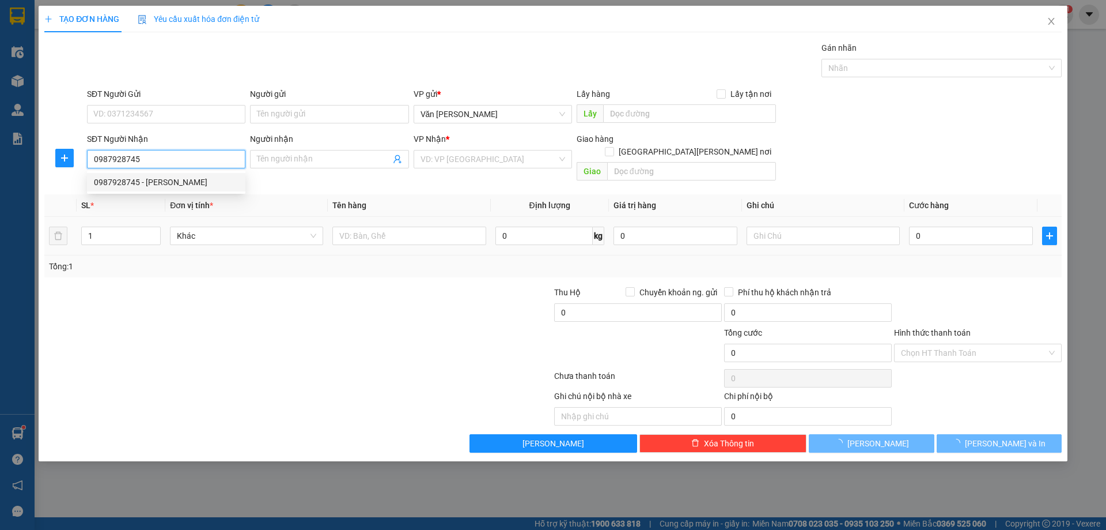
type input "DŨNG HIỀN"
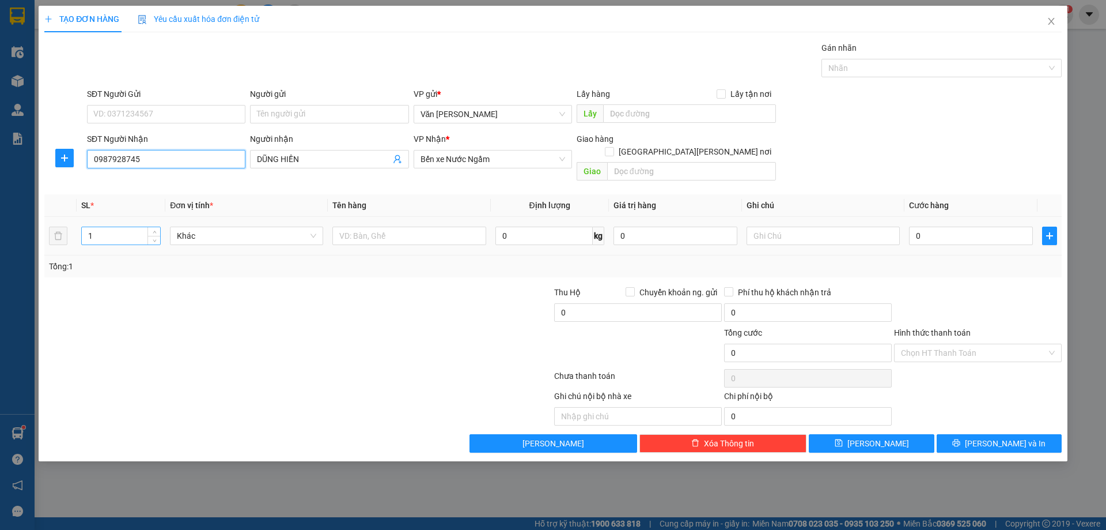
type input "0987928745"
drag, startPoint x: 101, startPoint y: 220, endPoint x: 84, endPoint y: 220, distance: 16.7
click at [84, 227] on input "1" at bounding box center [121, 235] width 78 height 17
type input "2"
click at [831, 434] on button "[PERSON_NAME]" at bounding box center [871, 443] width 125 height 18
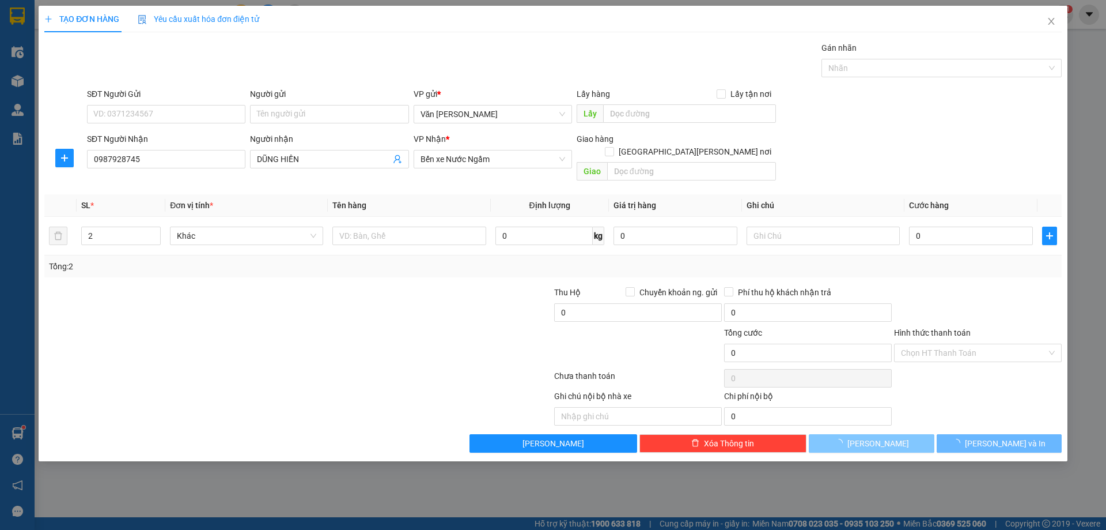
type input "1"
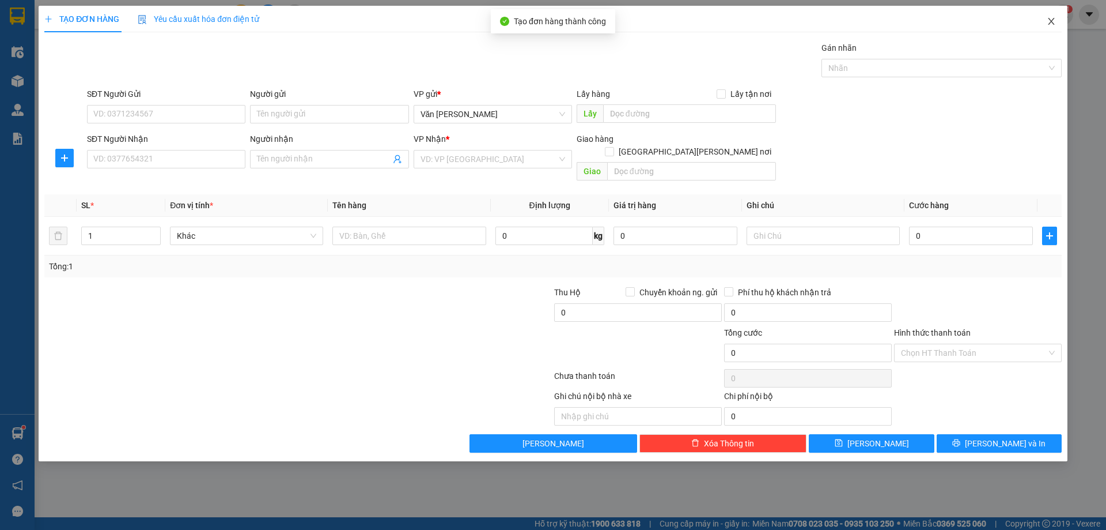
click at [1051, 25] on icon "close" at bounding box center [1051, 21] width 9 height 9
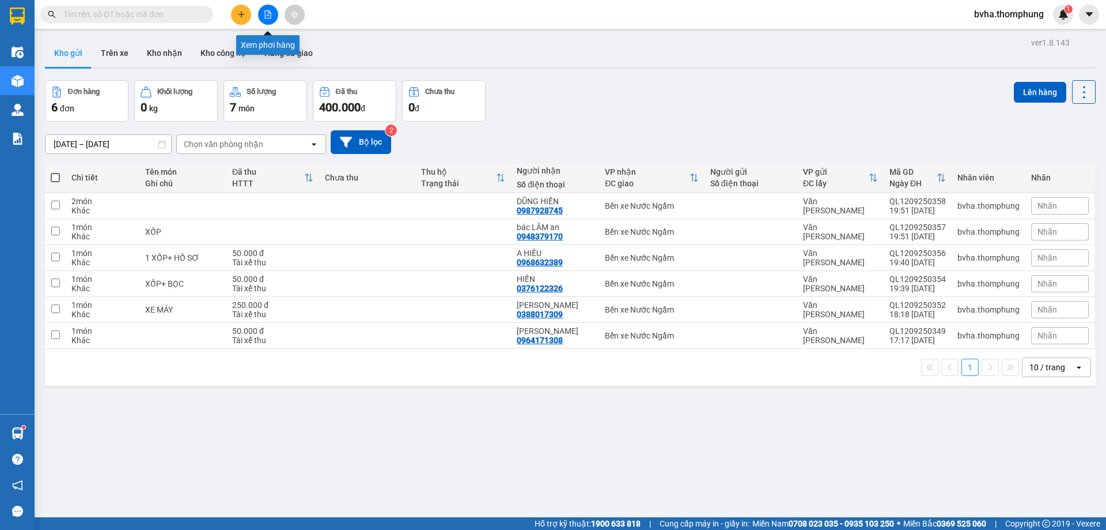
click at [263, 19] on button at bounding box center [268, 15] width 20 height 20
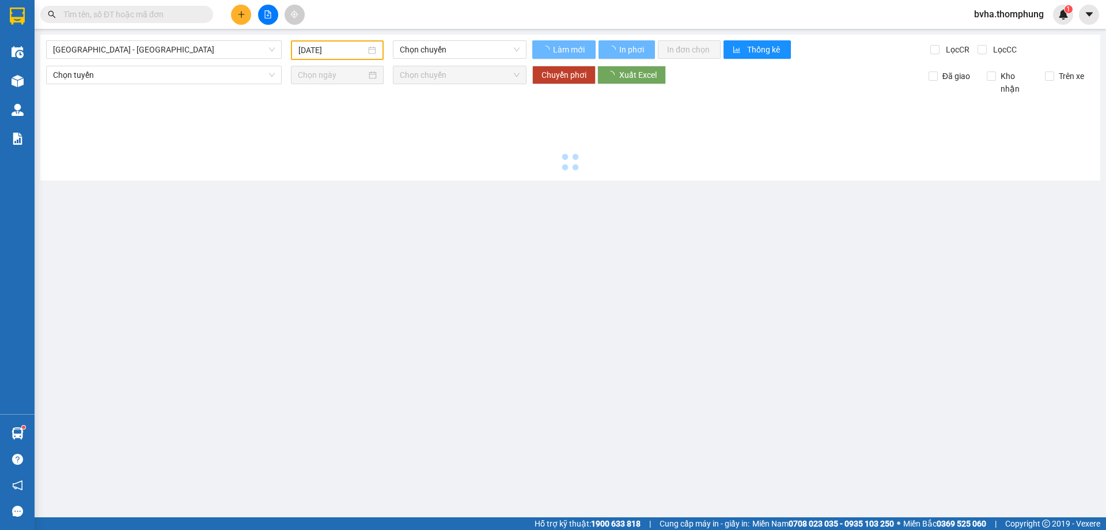
type input "[DATE]"
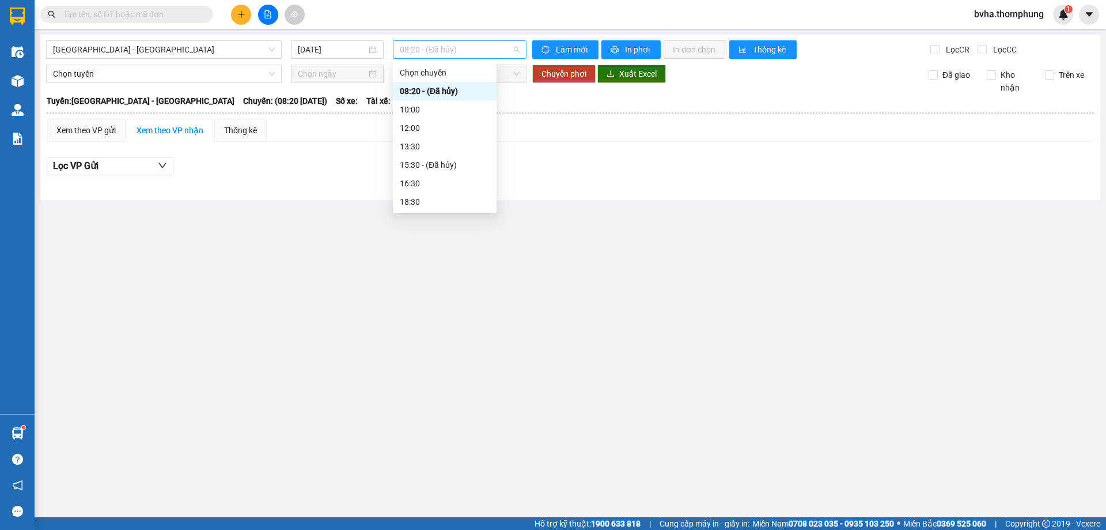
click at [455, 52] on span "08:20 - (Đã hủy)" at bounding box center [460, 49] width 120 height 17
click at [411, 182] on div "16:30" at bounding box center [445, 183] width 90 height 13
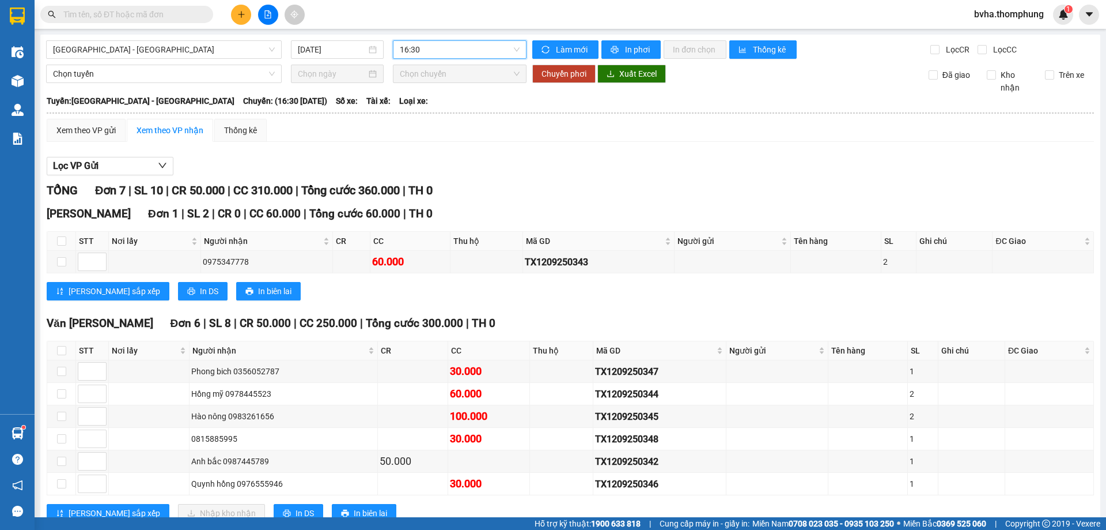
click at [462, 44] on span "16:30" at bounding box center [460, 49] width 120 height 17
click at [414, 205] on div "18:30" at bounding box center [442, 201] width 90 height 13
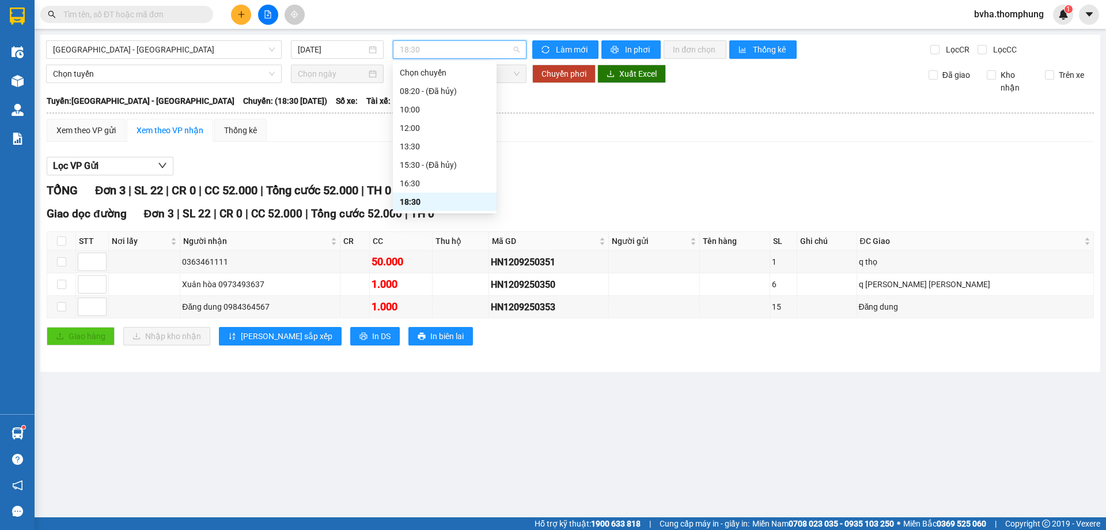
click at [447, 46] on span "18:30" at bounding box center [460, 49] width 120 height 17
click at [600, 126] on div "Xem theo VP gửi Xem theo VP nhận Thống kê" at bounding box center [571, 130] width 1048 height 23
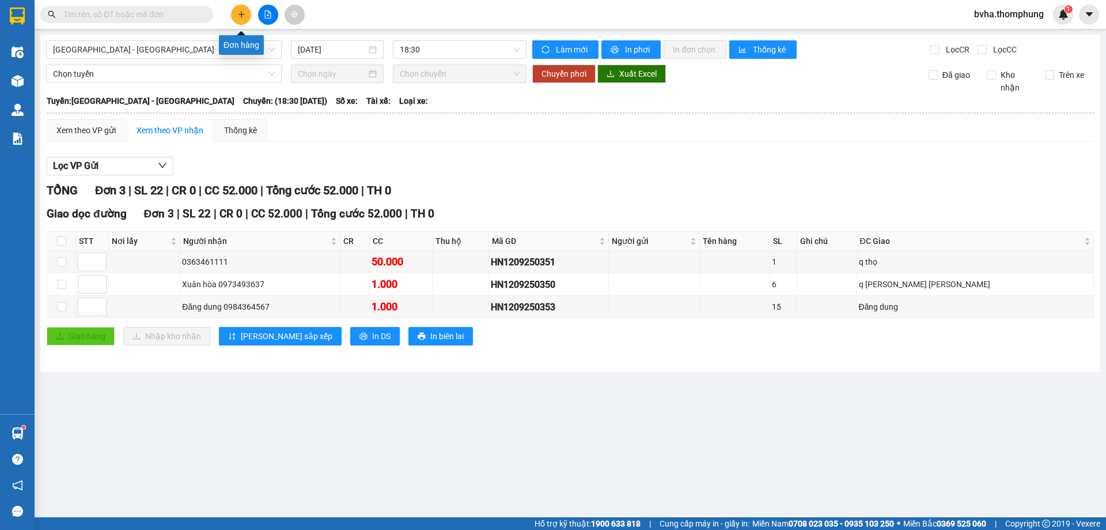
click at [243, 12] on icon "plus" at bounding box center [241, 14] width 8 height 8
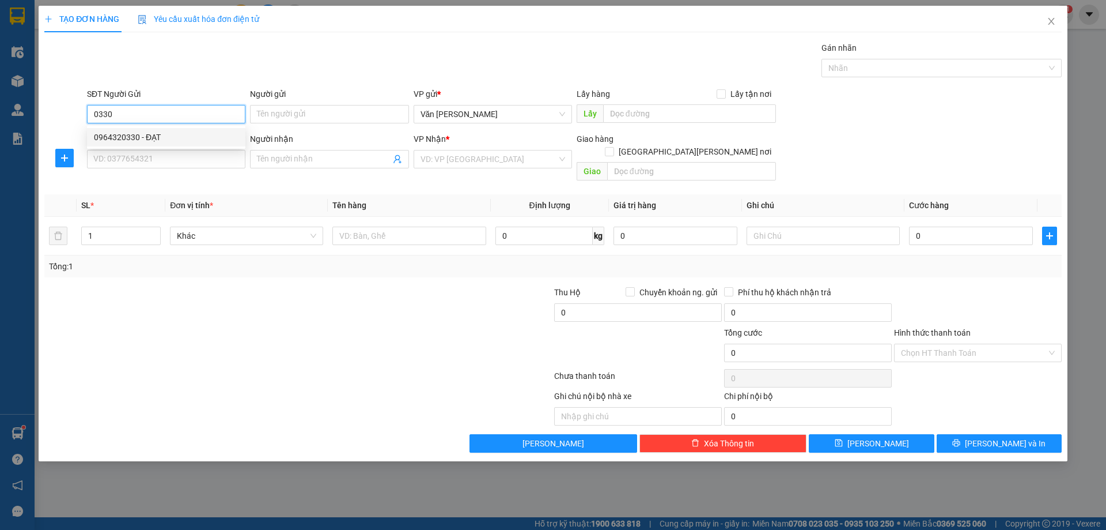
click at [139, 134] on div "0964320330 - ĐẠT" at bounding box center [166, 137] width 145 height 13
type input "0964320330"
type input "ĐẠT"
type input "0964320330"
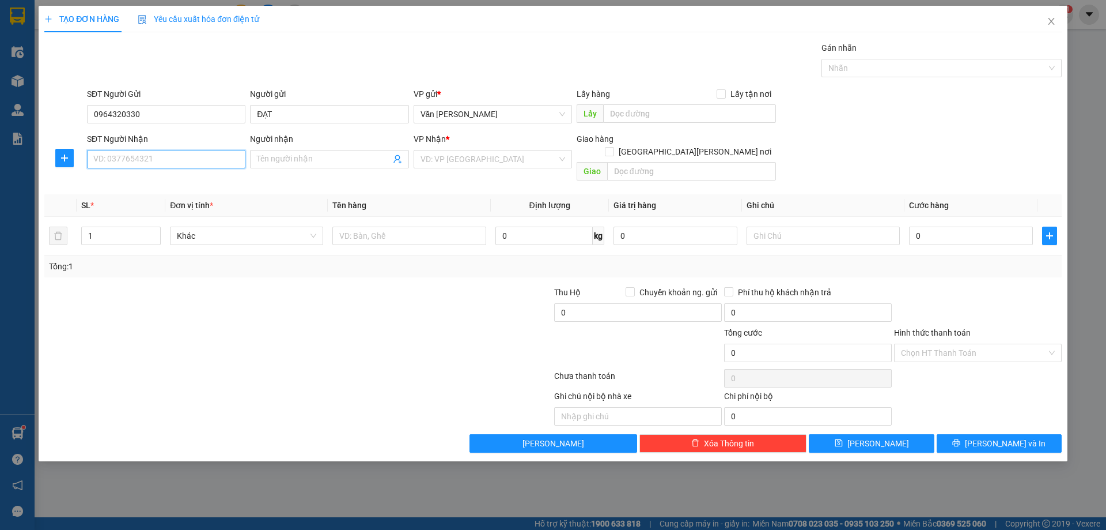
click at [147, 161] on input "SĐT Người Nhận" at bounding box center [166, 159] width 158 height 18
click at [167, 184] on div "0986839933 - LABO H2T" at bounding box center [166, 182] width 145 height 13
type input "0986839933"
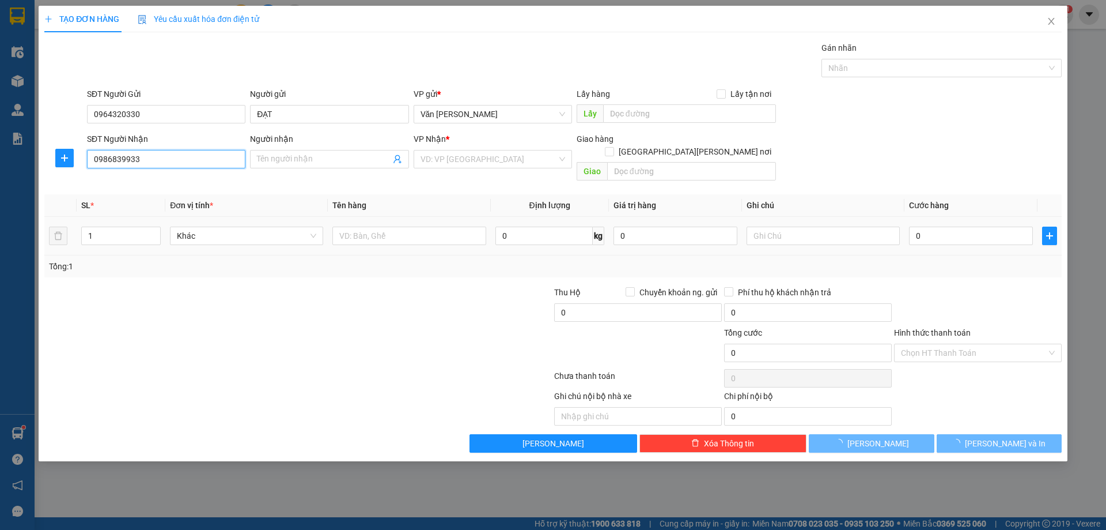
type input "LABO H2T"
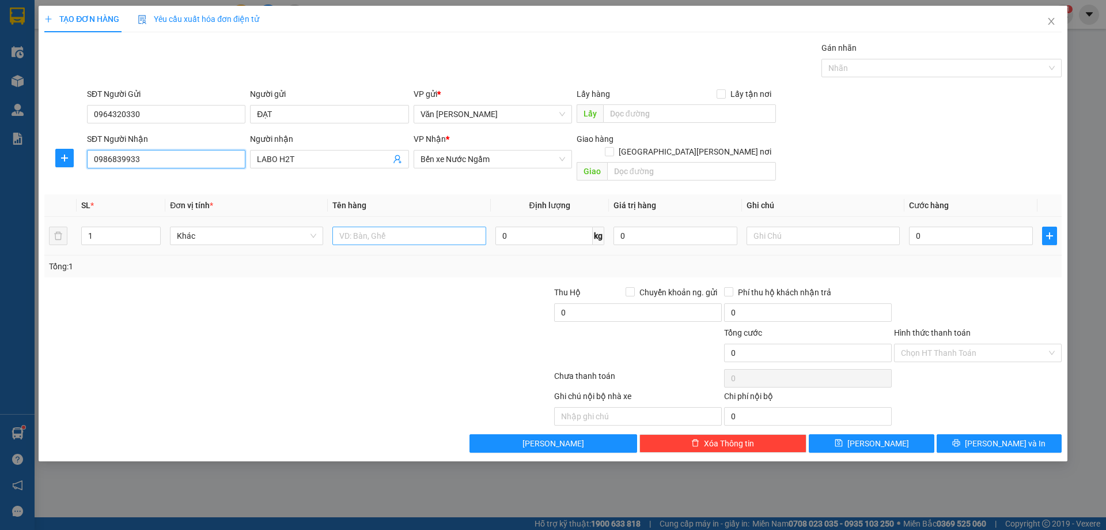
type input "0986839933"
click at [426, 226] on input "text" at bounding box center [409, 235] width 153 height 18
type input "HỘP"
click at [969, 229] on input "0" at bounding box center [971, 235] width 124 height 18
type input "3"
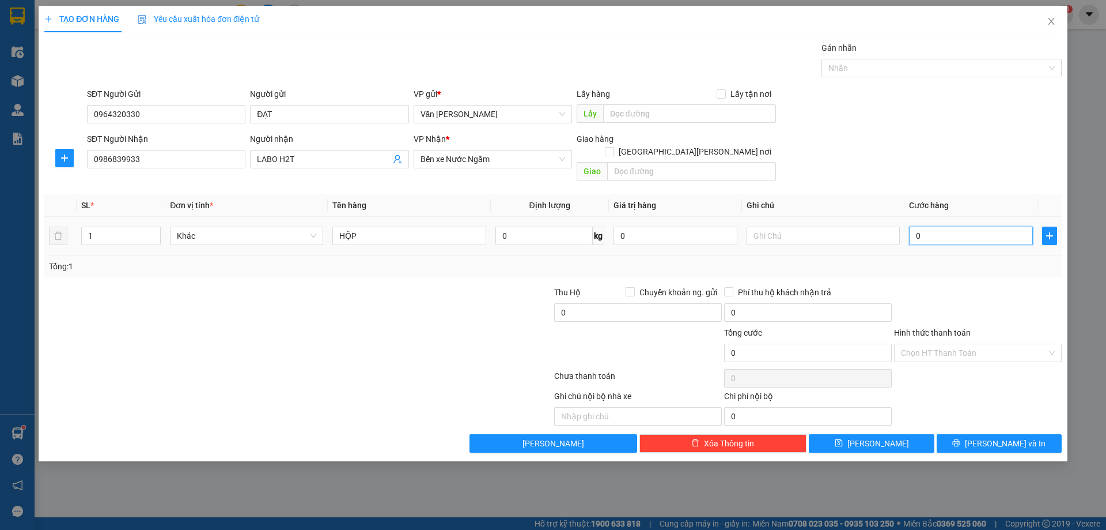
type input "3"
type input "30"
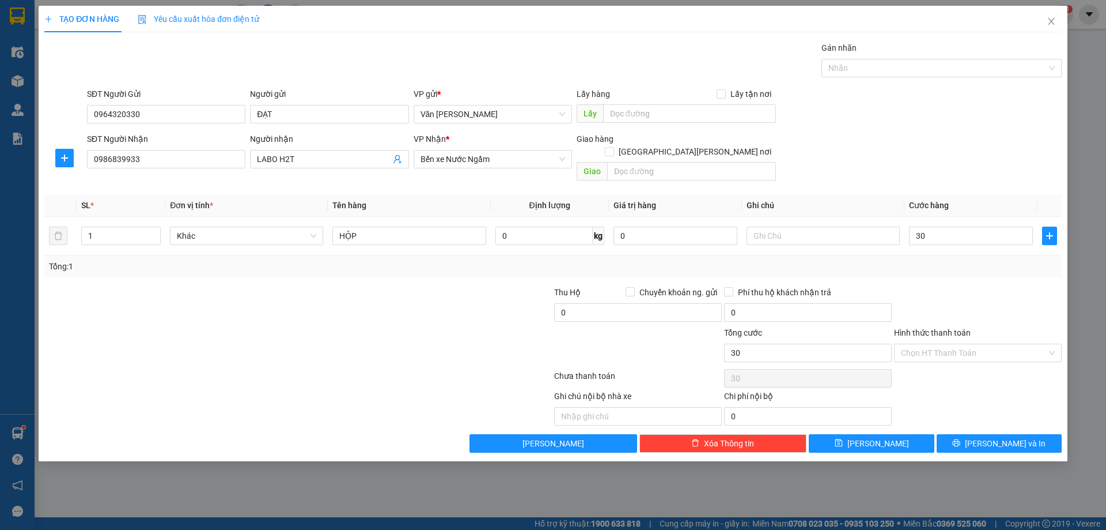
type input "30.000"
click at [994, 286] on div at bounding box center [978, 306] width 170 height 40
click at [993, 344] on input "Hình thức thanh toán" at bounding box center [974, 352] width 146 height 17
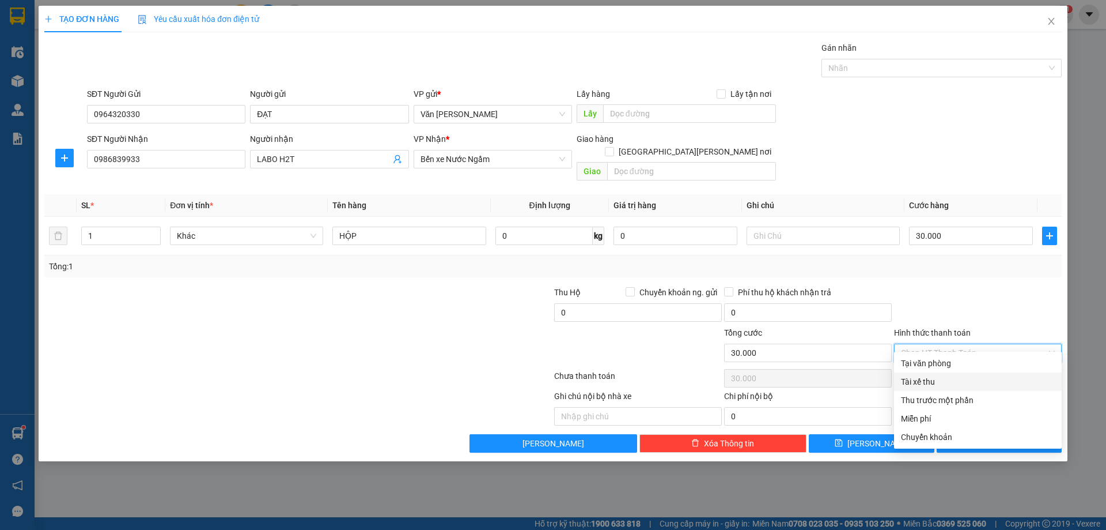
click at [962, 383] on div "Tài xế thu" at bounding box center [978, 381] width 154 height 13
type input "0"
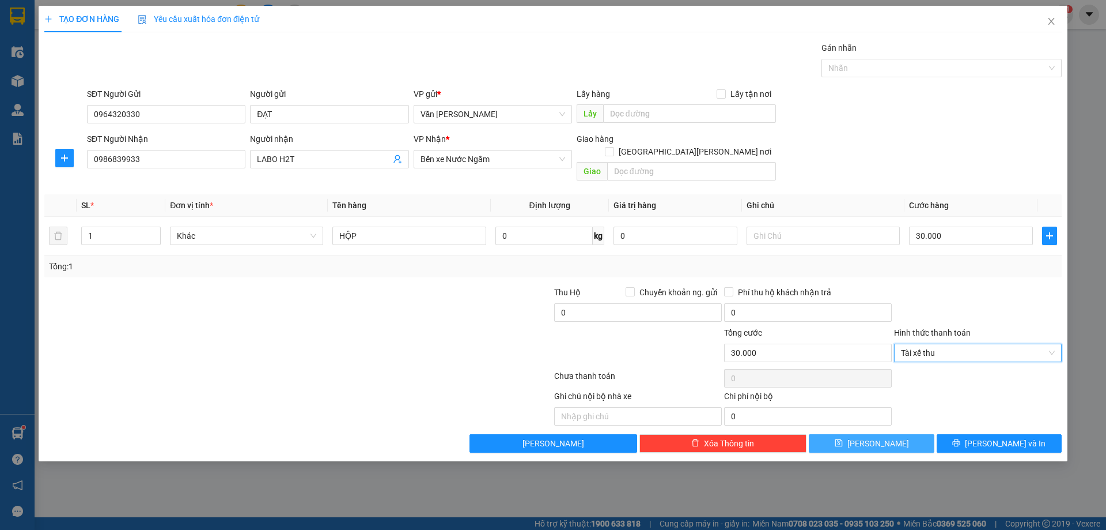
click at [843, 439] on icon "save" at bounding box center [838, 442] width 7 height 7
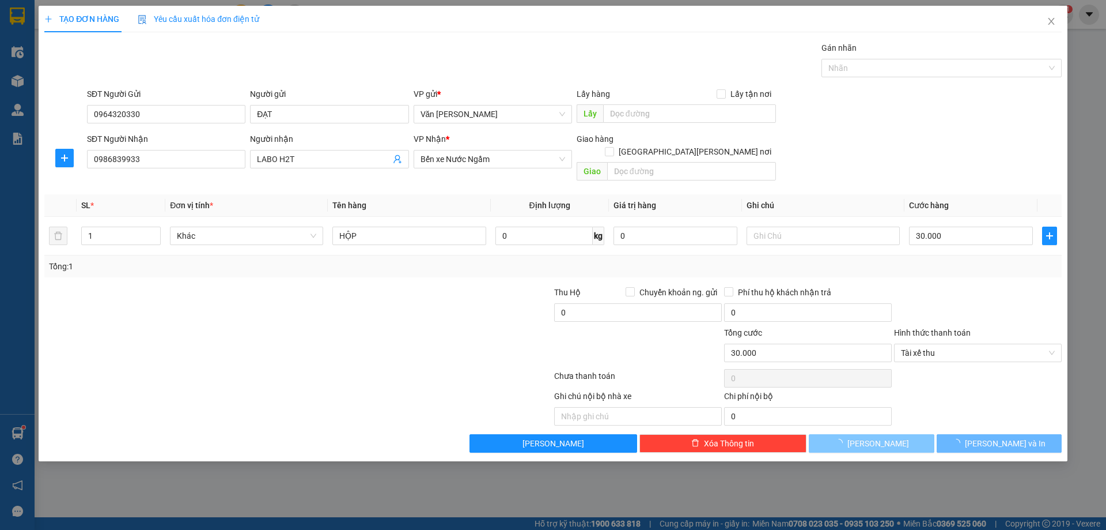
type input "0"
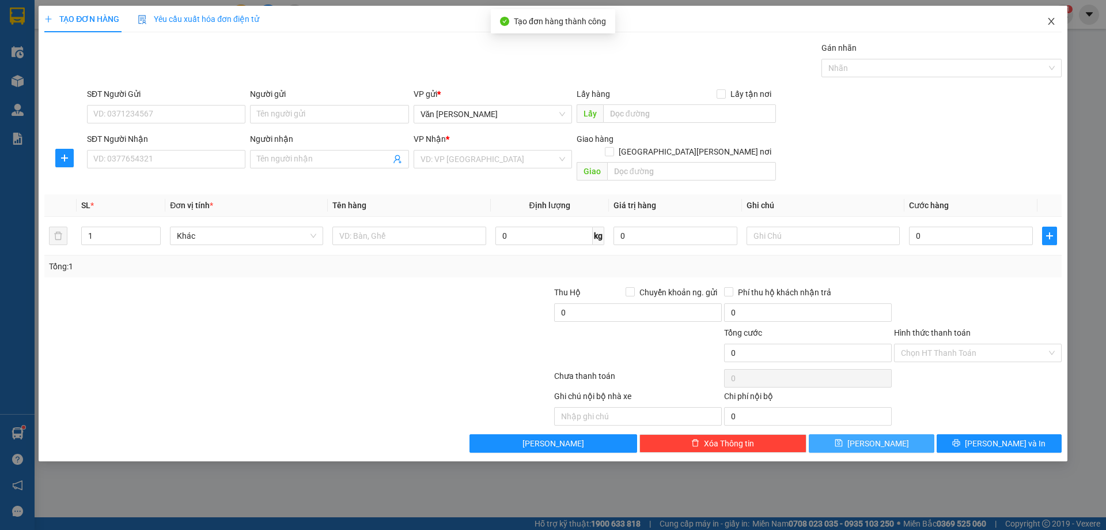
click at [1050, 25] on icon "close" at bounding box center [1051, 21] width 9 height 9
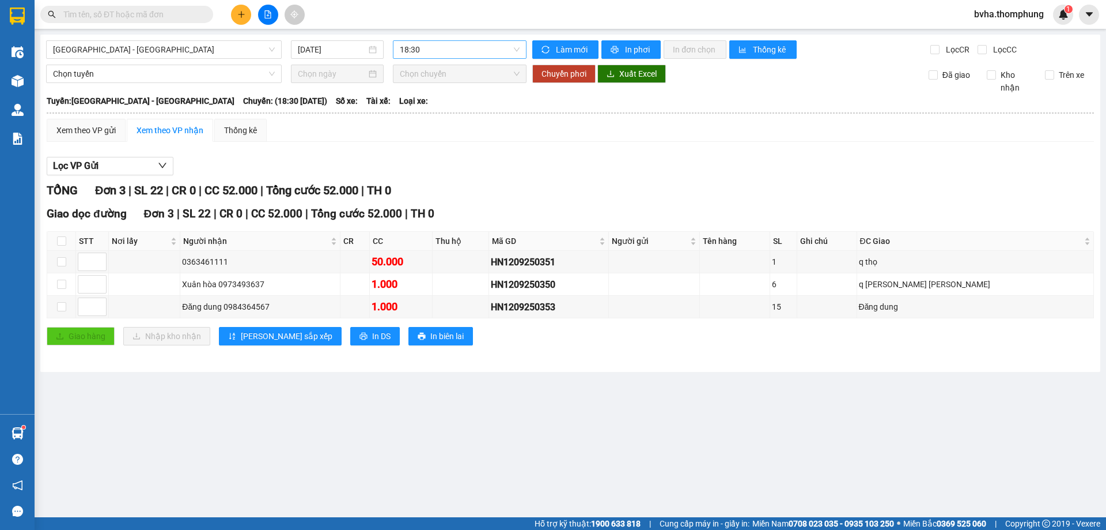
click at [430, 50] on span "18:30" at bounding box center [460, 49] width 120 height 17
click at [424, 148] on div "13:30" at bounding box center [445, 146] width 90 height 13
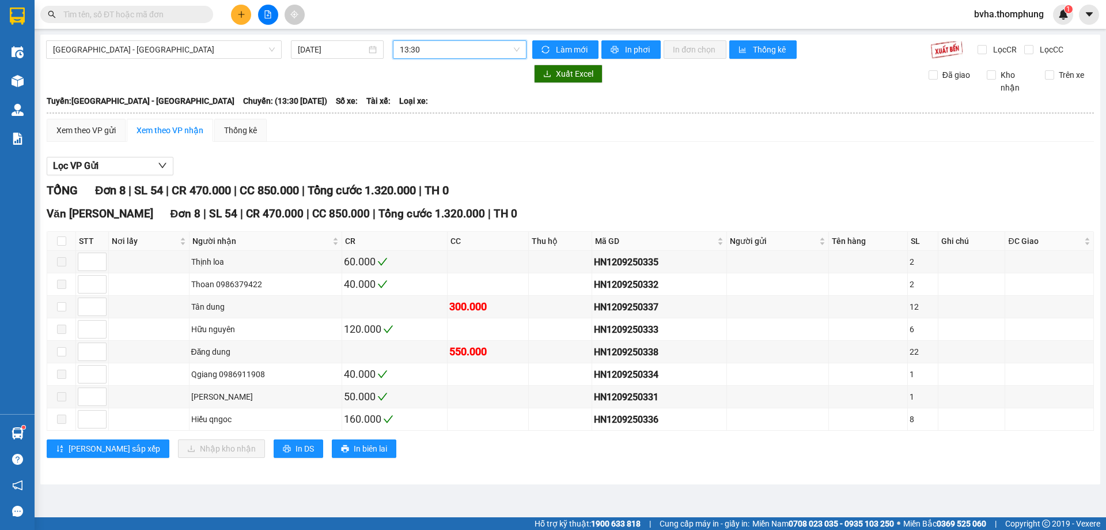
click at [480, 46] on span "13:30" at bounding box center [460, 49] width 120 height 17
click at [425, 182] on div "16:30" at bounding box center [445, 183] width 90 height 13
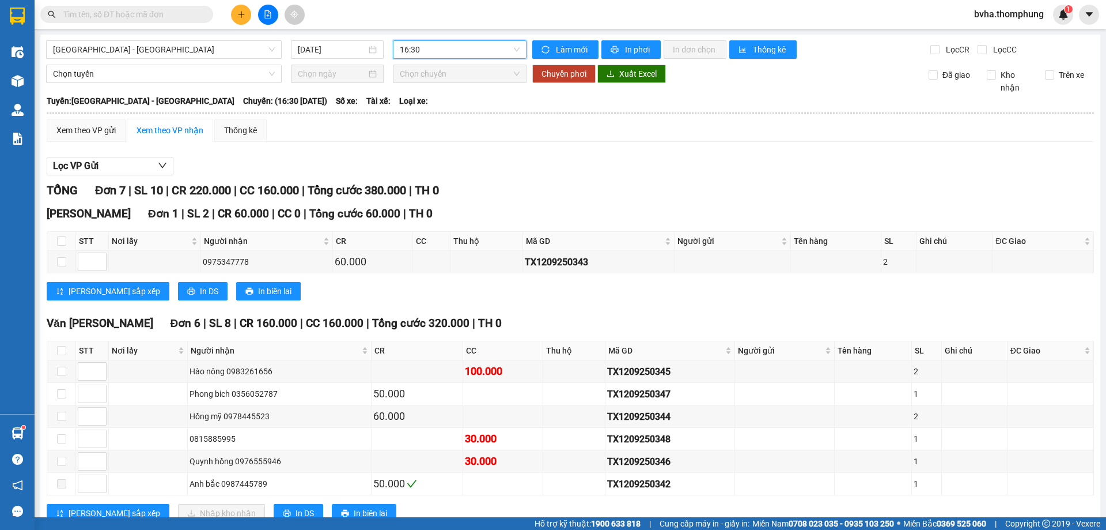
click at [473, 51] on span "16:30" at bounding box center [460, 49] width 120 height 17
click at [414, 206] on div "18:30" at bounding box center [442, 201] width 90 height 13
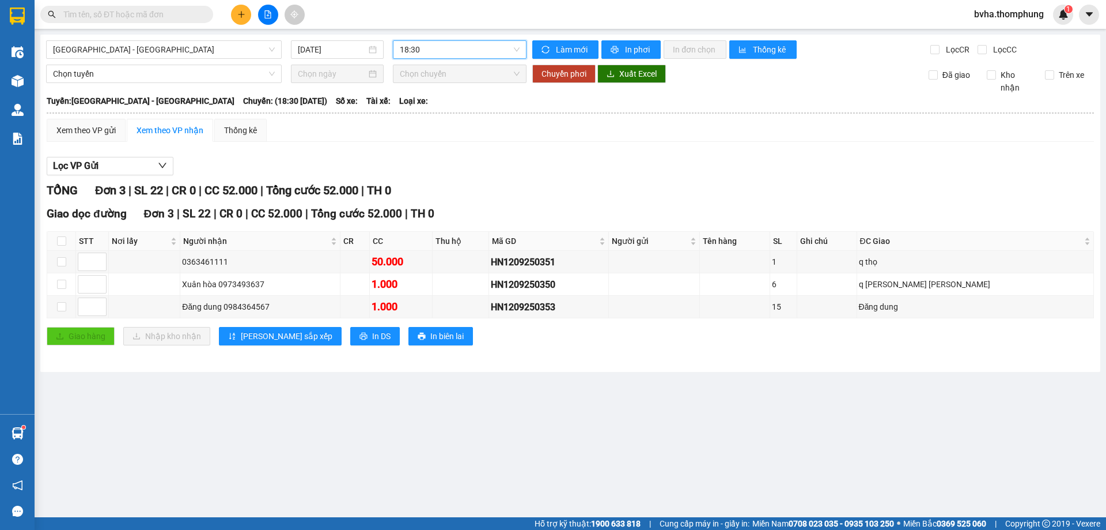
click at [474, 45] on span "18:30" at bounding box center [460, 49] width 120 height 17
click at [418, 110] on div "10:00" at bounding box center [445, 109] width 90 height 13
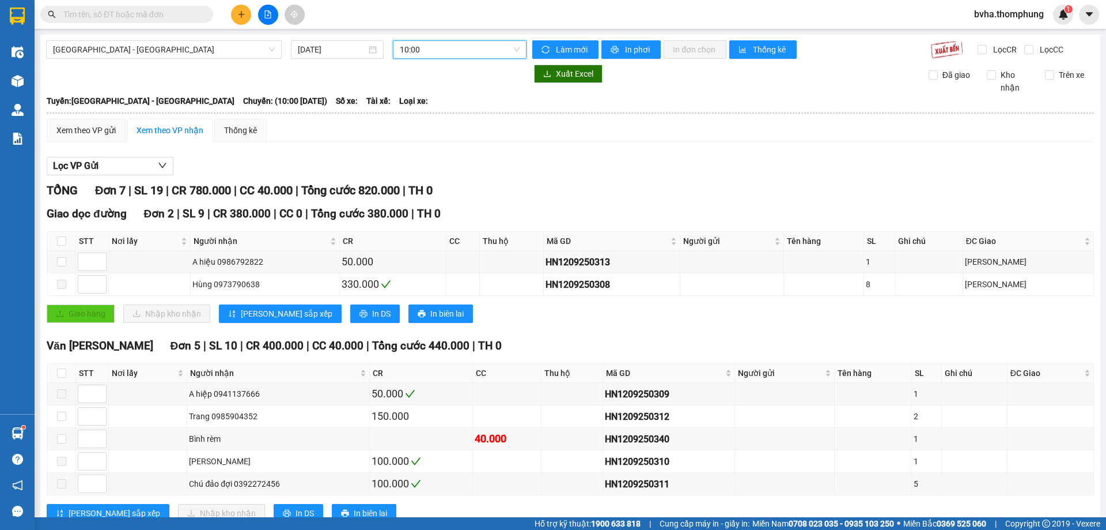
click at [475, 56] on span "10:00" at bounding box center [460, 49] width 120 height 17
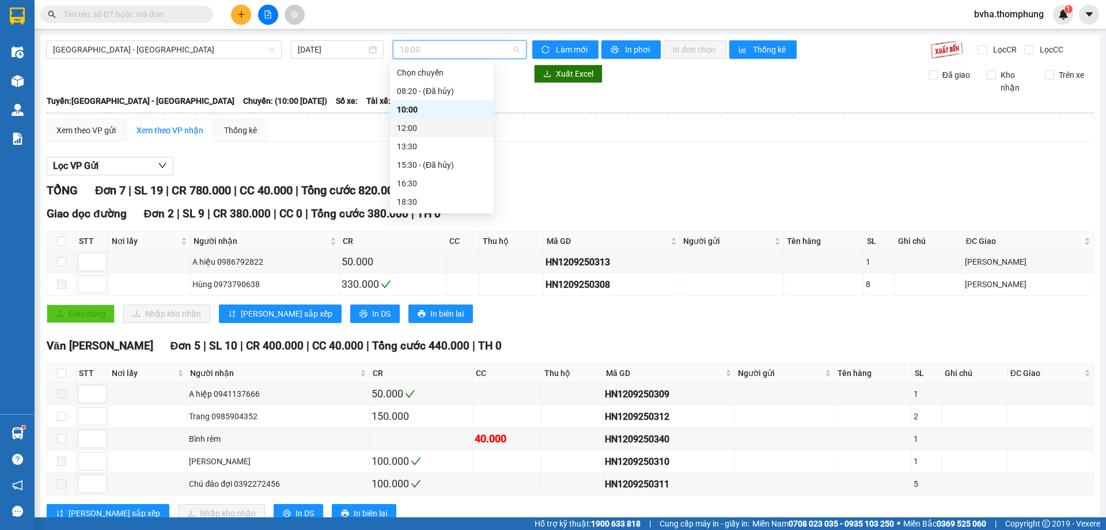
click at [435, 131] on div "12:00" at bounding box center [442, 128] width 90 height 13
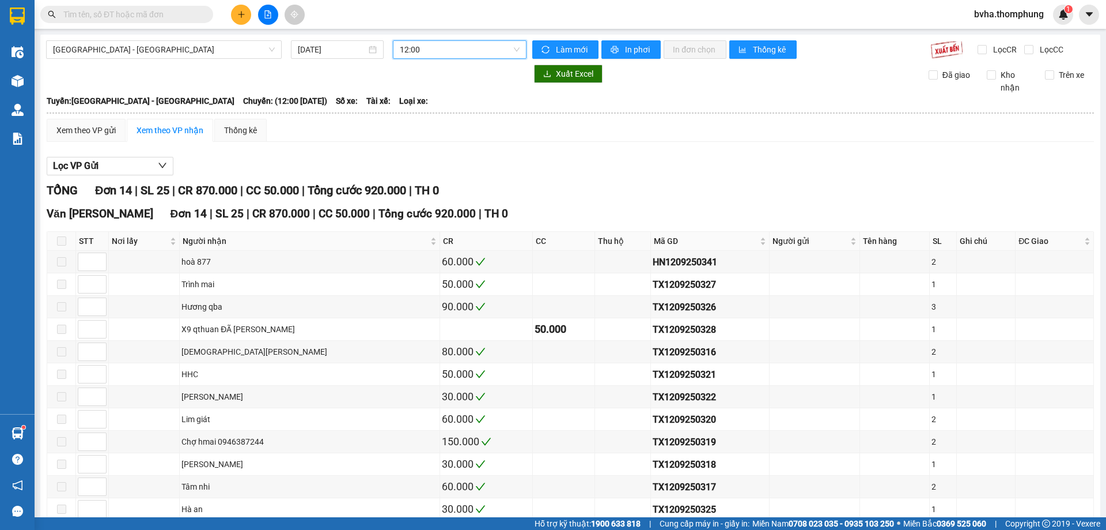
click at [489, 48] on span "12:00" at bounding box center [460, 49] width 120 height 17
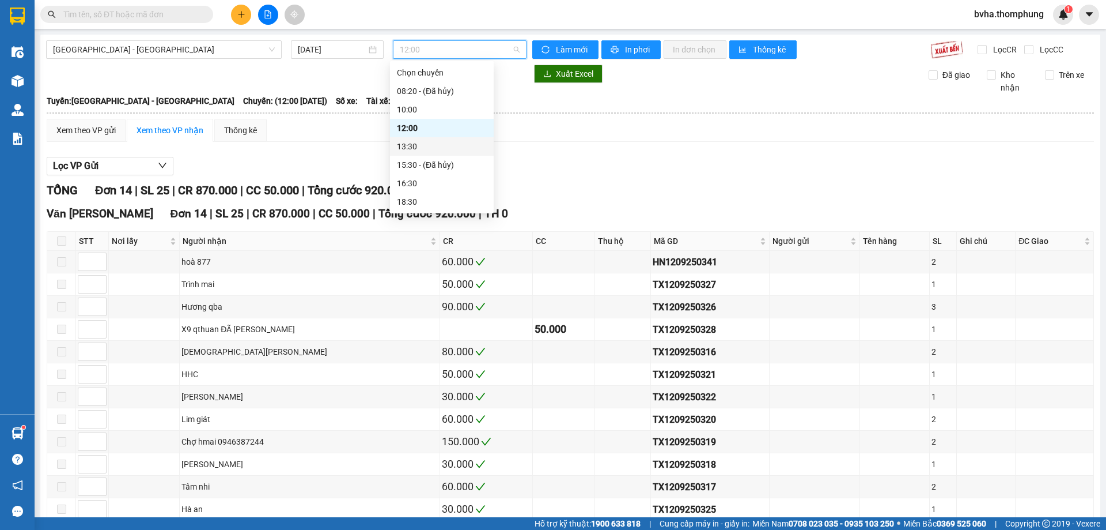
click at [440, 145] on div "13:30" at bounding box center [442, 146] width 90 height 13
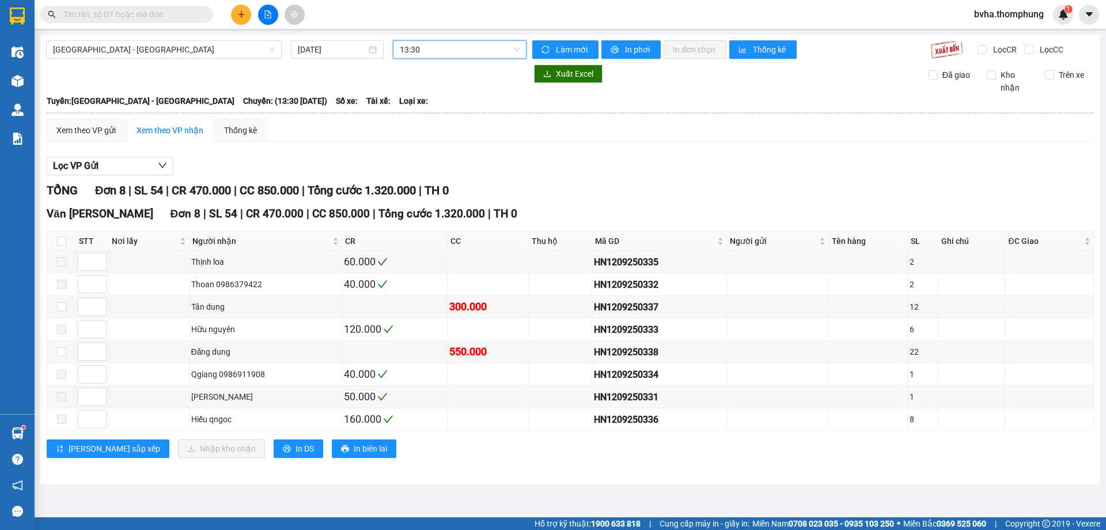
click at [462, 54] on span "13:30" at bounding box center [460, 49] width 120 height 17
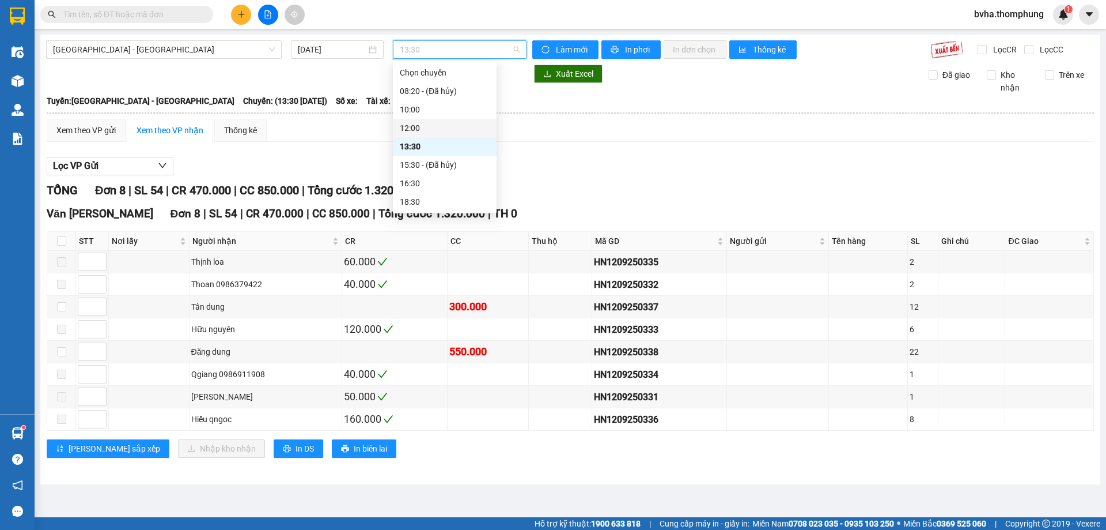
click at [433, 128] on div "12:00" at bounding box center [445, 128] width 90 height 13
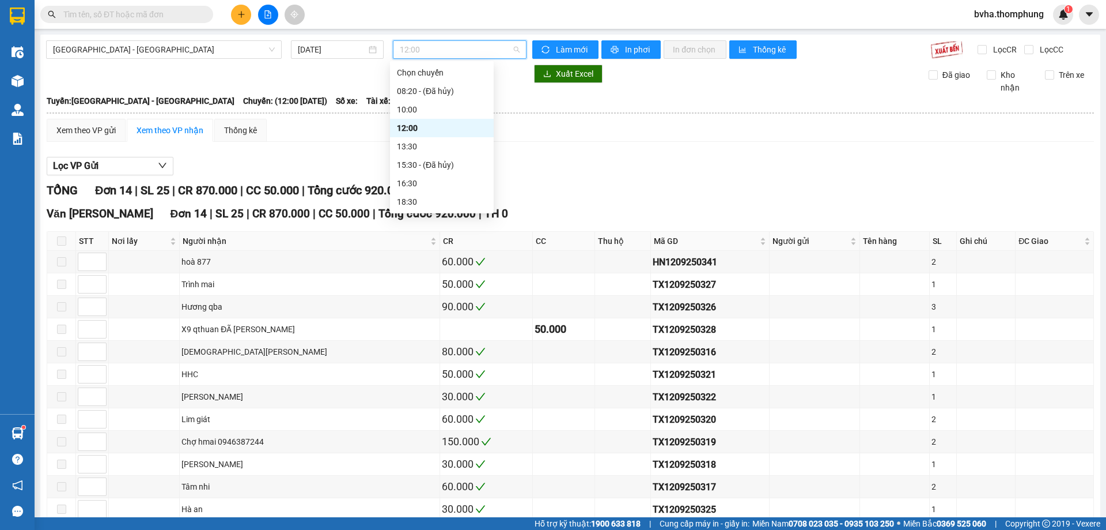
click at [433, 47] on span "12:00" at bounding box center [460, 49] width 120 height 17
click at [436, 186] on div "16:30" at bounding box center [442, 183] width 90 height 13
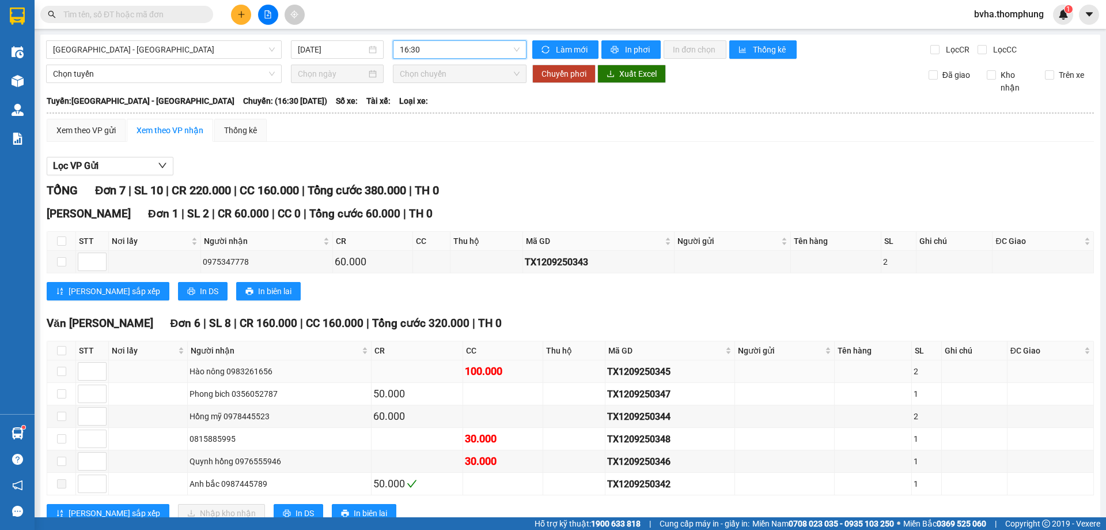
scroll to position [37, 0]
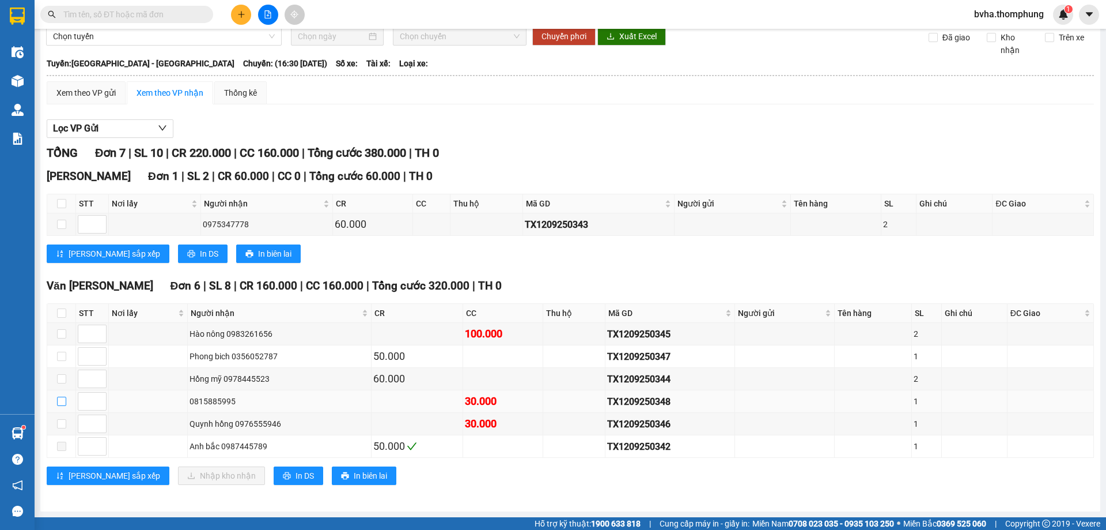
click at [62, 400] on input "checkbox" at bounding box center [61, 400] width 9 height 9
checkbox input "true"
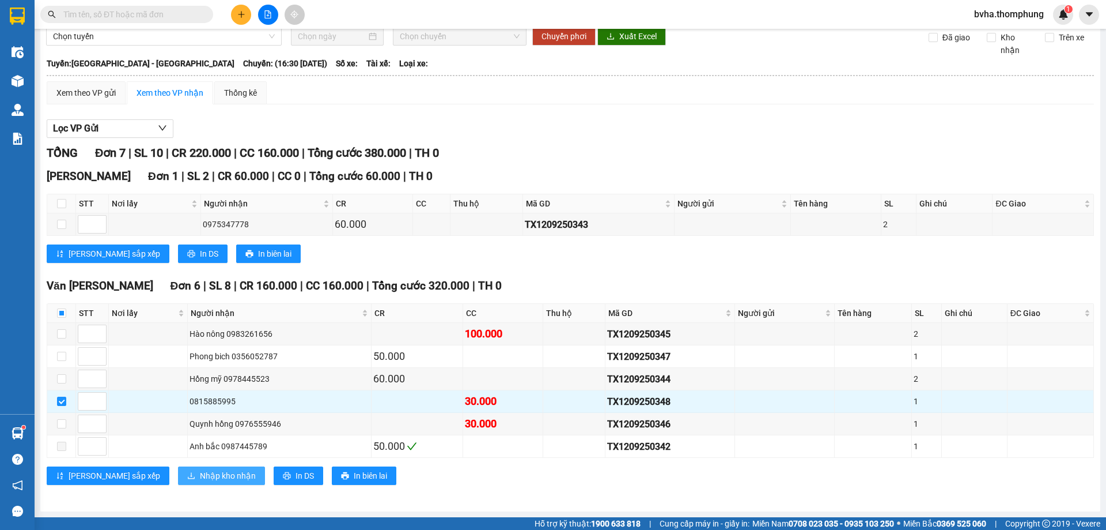
click at [200, 473] on span "Nhập kho nhận" at bounding box center [228, 475] width 56 height 13
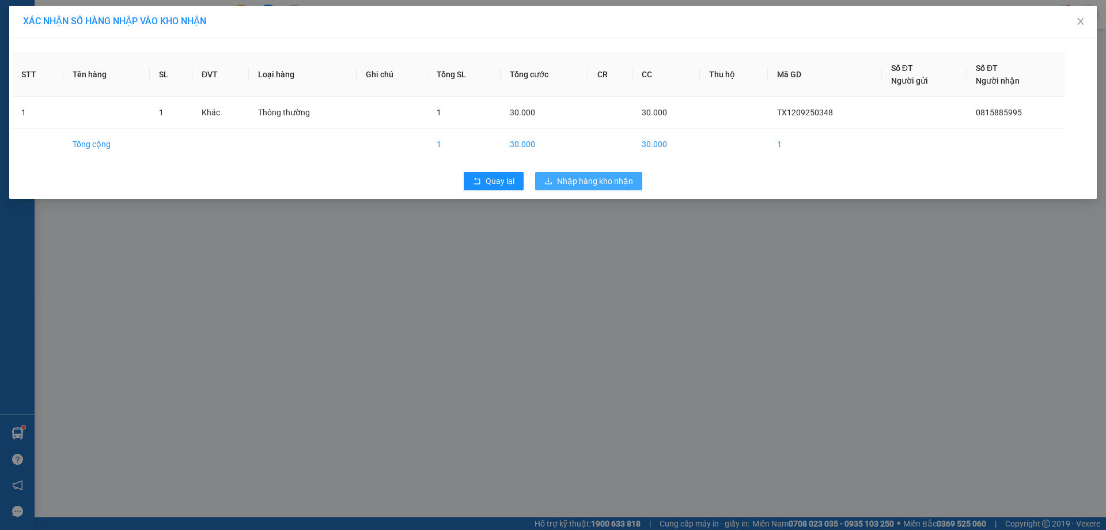
click at [615, 181] on span "Nhập hàng kho nhận" at bounding box center [595, 181] width 76 height 13
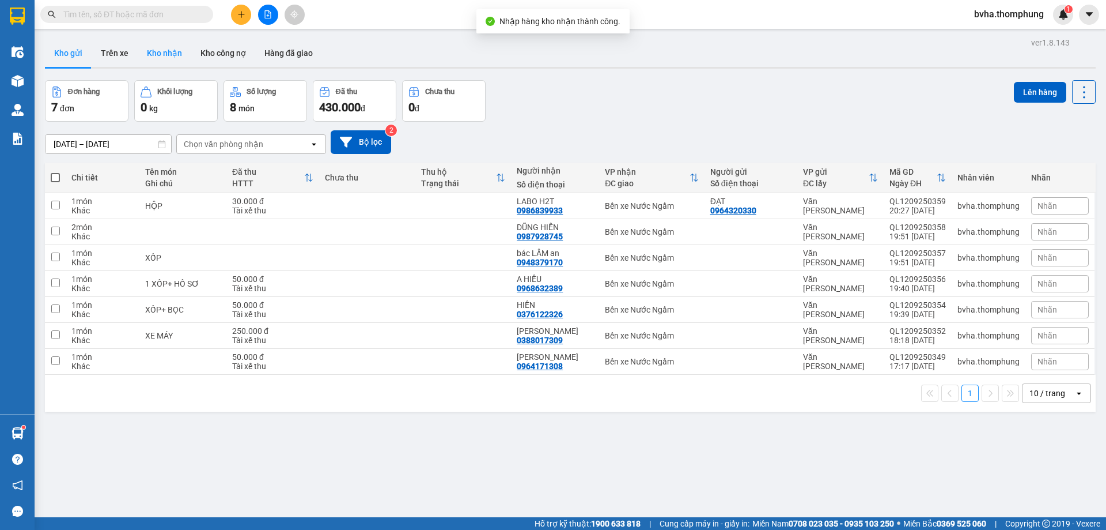
click at [171, 46] on button "Kho nhận" at bounding box center [165, 53] width 54 height 28
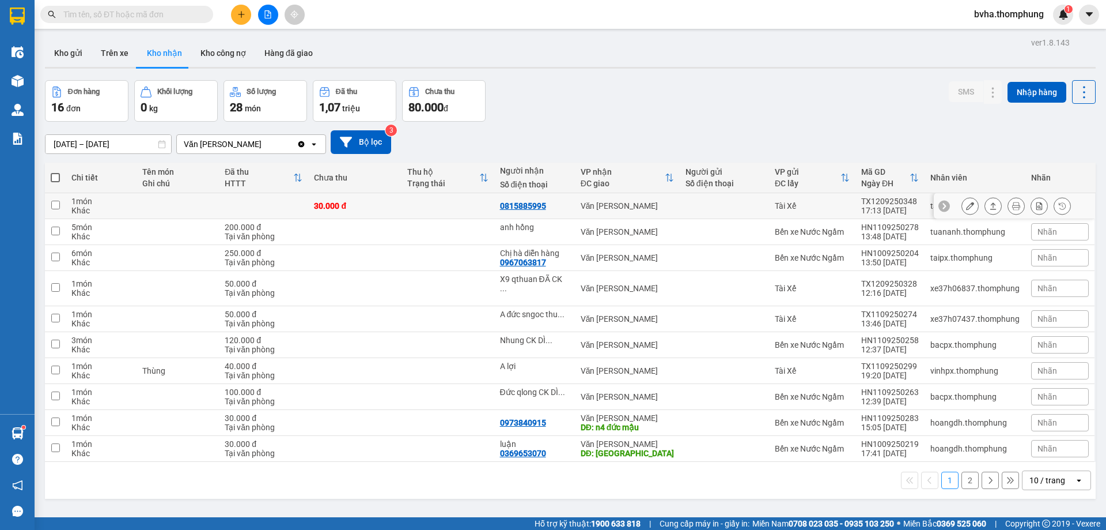
click at [968, 207] on button at bounding box center [970, 206] width 16 height 20
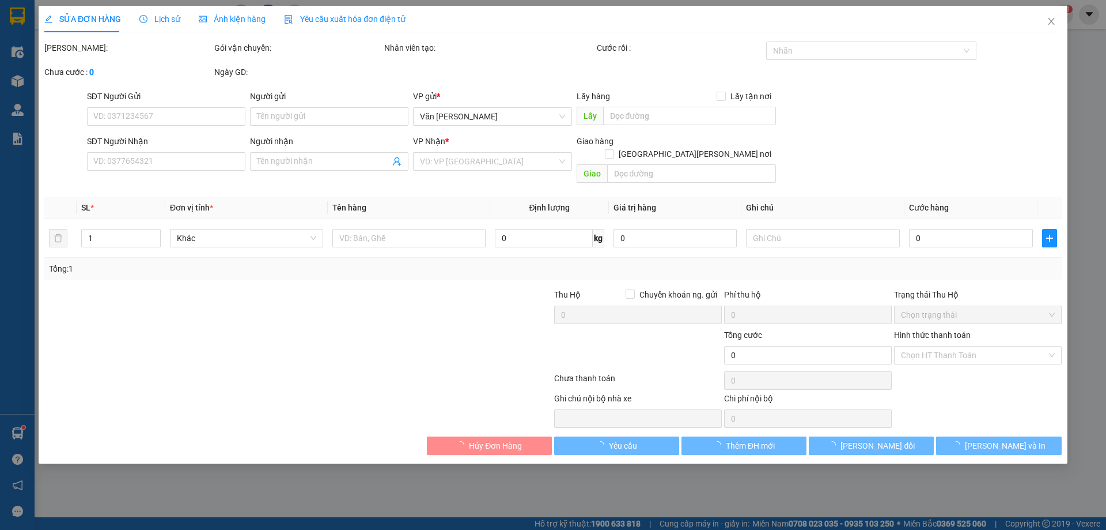
type input "0815885995"
type input "30.000"
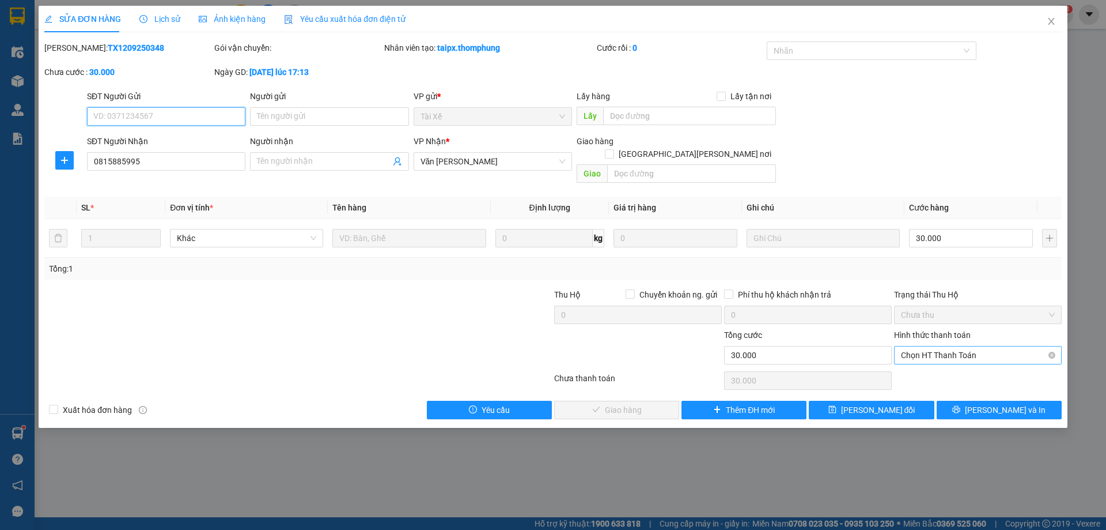
click at [989, 346] on span "Chọn HT Thanh Toán" at bounding box center [978, 354] width 154 height 17
click at [932, 365] on div "Tại văn phòng" at bounding box center [978, 365] width 154 height 13
type input "0"
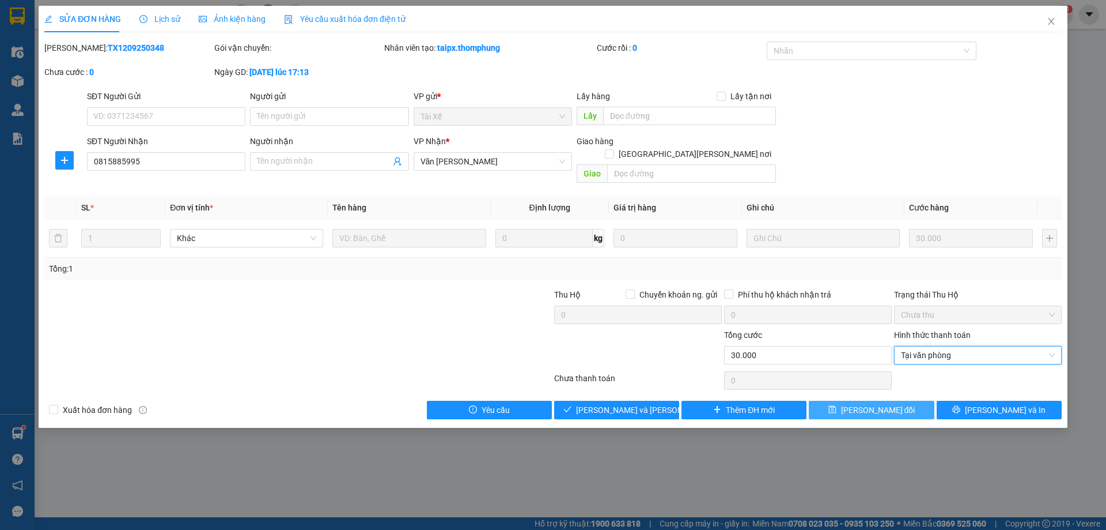
click at [887, 403] on span "[PERSON_NAME] đổi" at bounding box center [878, 409] width 74 height 13
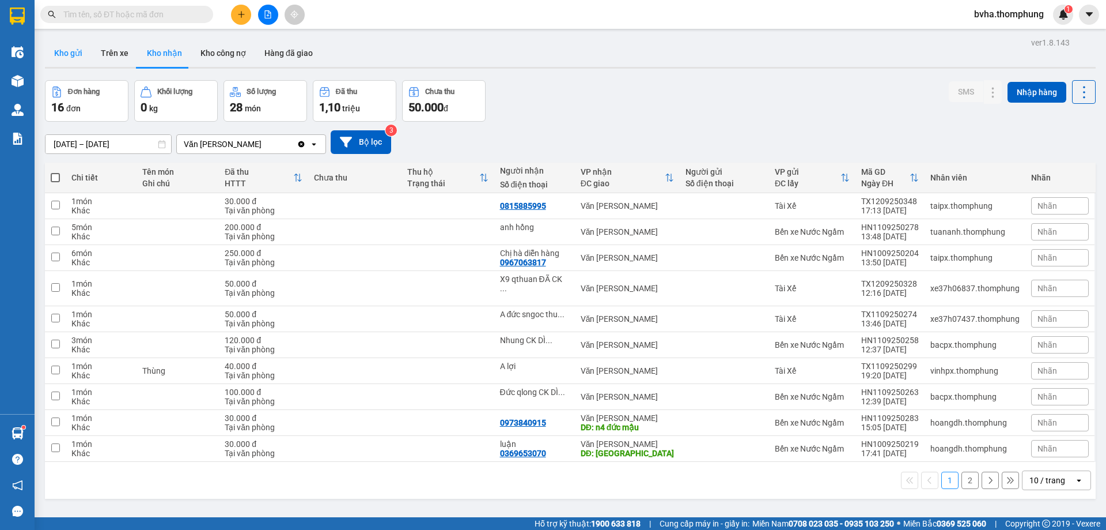
click at [66, 52] on button "Kho gửi" at bounding box center [68, 53] width 47 height 28
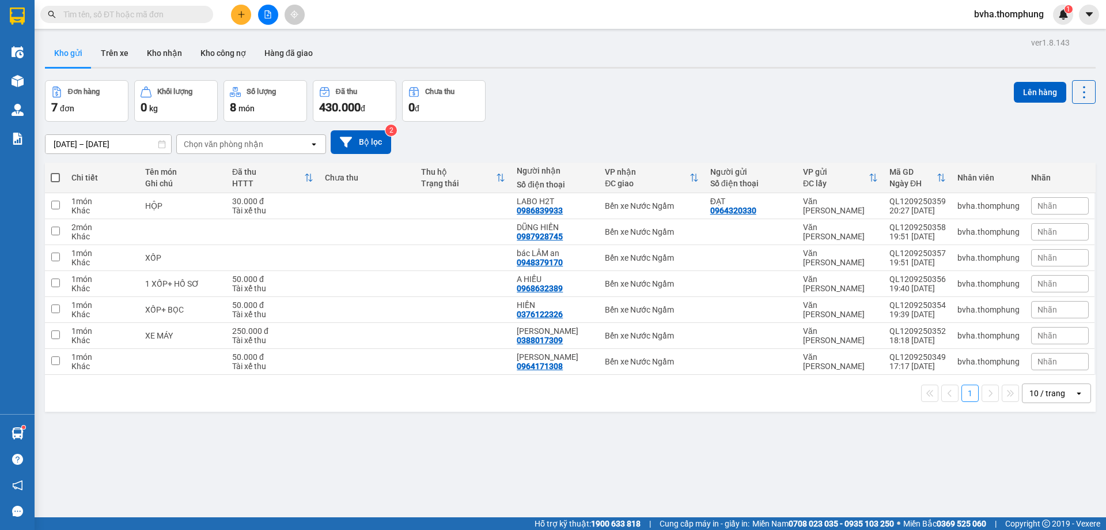
click at [239, 19] on button at bounding box center [241, 15] width 20 height 20
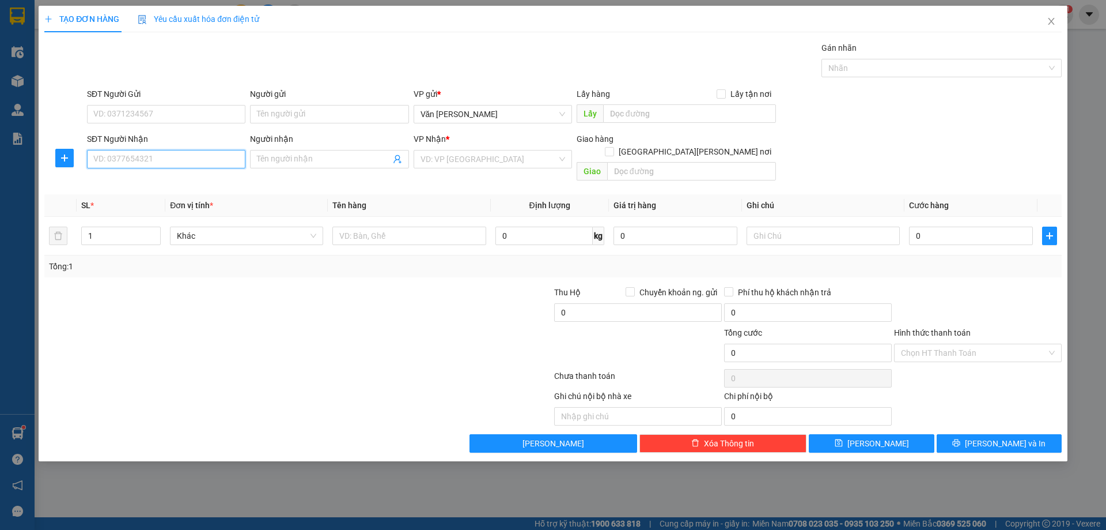
click at [138, 165] on input "SĐT Người Nhận" at bounding box center [166, 159] width 158 height 18
type input "0327292182"
click at [290, 158] on input "Người nhận" at bounding box center [323, 159] width 133 height 13
type input "E TUÂN"
click at [488, 157] on input "search" at bounding box center [489, 158] width 137 height 17
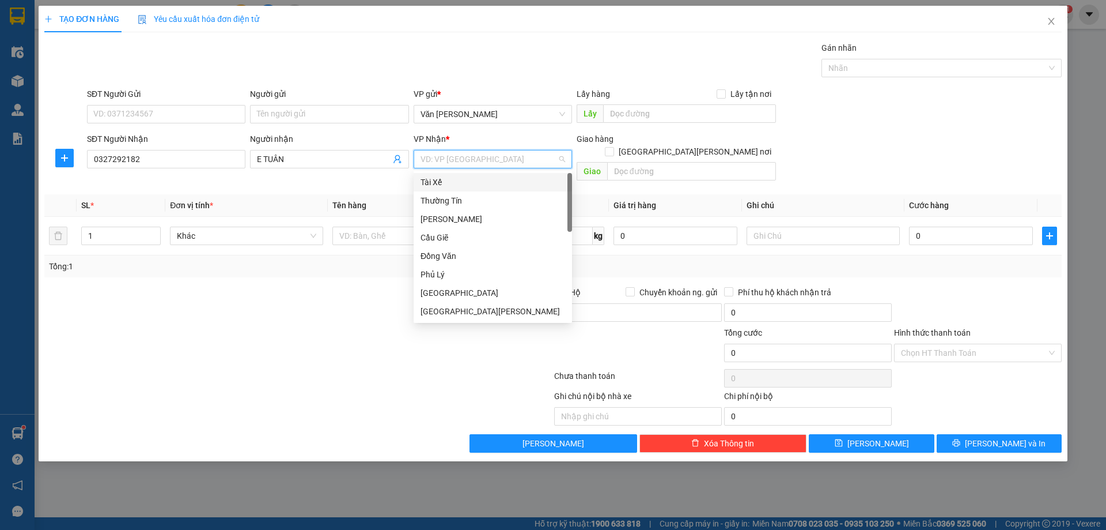
type input "B"
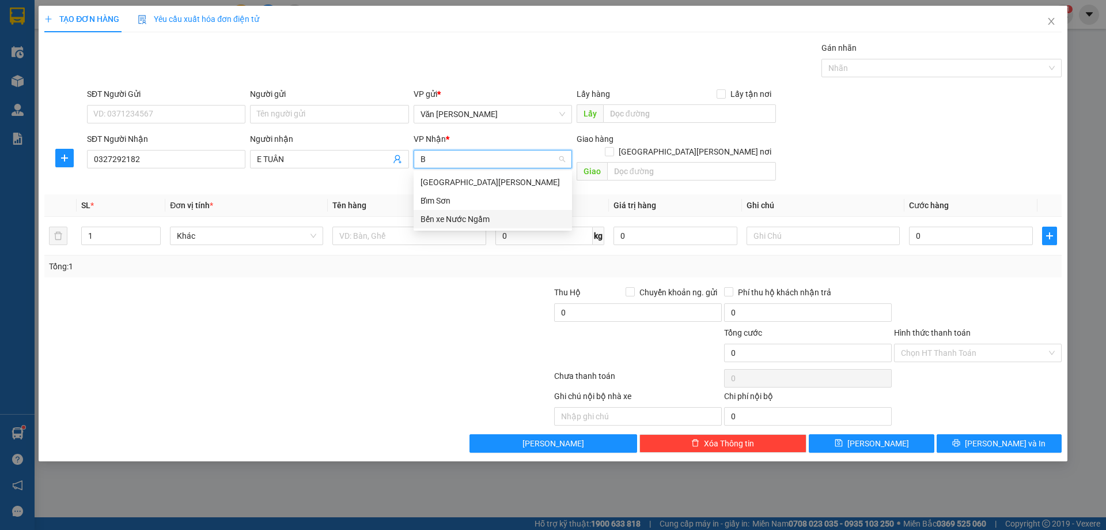
click at [445, 215] on div "Bến xe Nước Ngầm" at bounding box center [493, 219] width 145 height 13
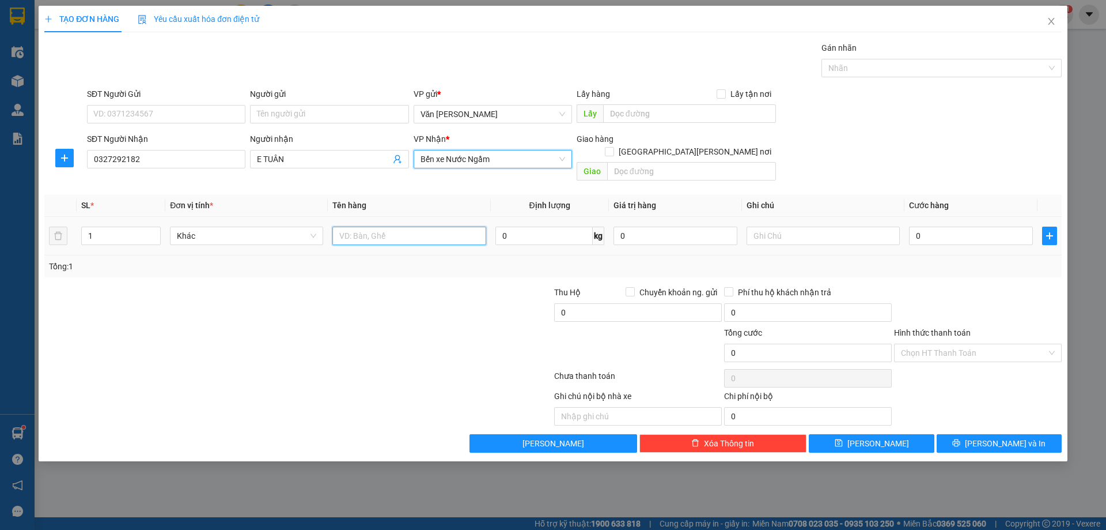
click at [380, 226] on input "text" at bounding box center [409, 235] width 153 height 18
type input "XỐP"
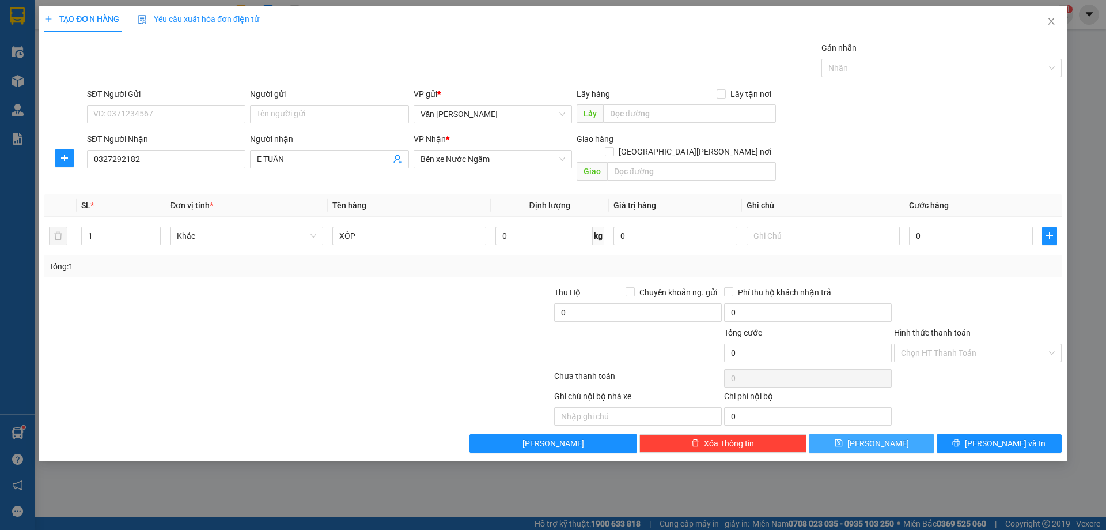
click at [857, 434] on button "[PERSON_NAME]" at bounding box center [871, 443] width 125 height 18
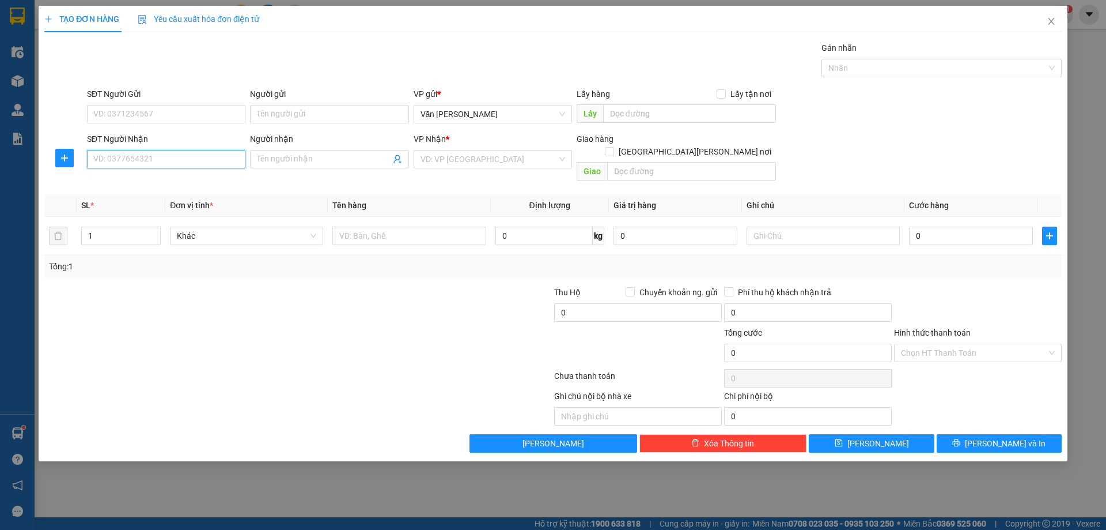
click at [167, 160] on input "SĐT Người Nhận" at bounding box center [166, 159] width 158 height 18
type input "0867613647"
click at [172, 180] on div "0867613647 - [PERSON_NAME]" at bounding box center [166, 182] width 145 height 13
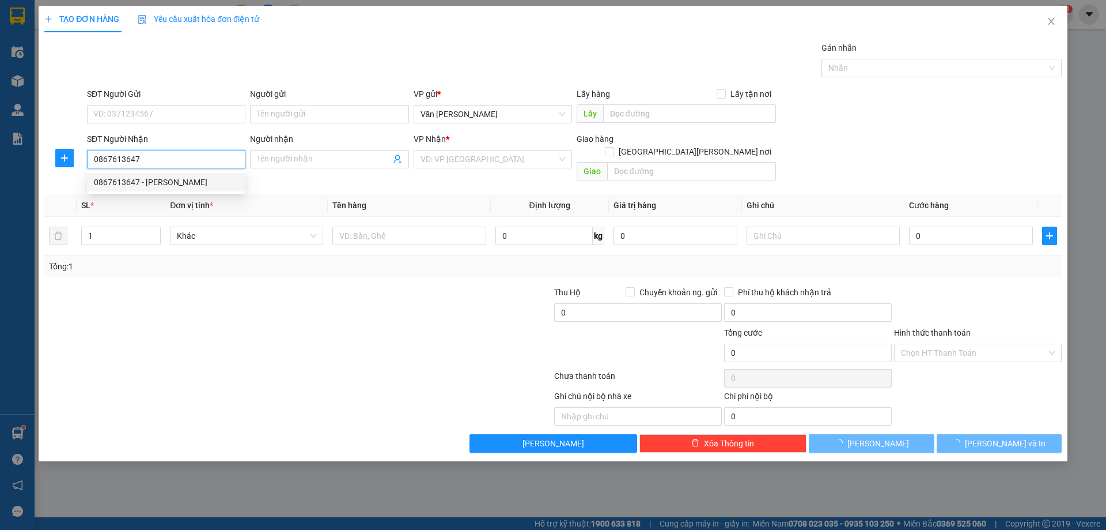
type input "DŨNG"
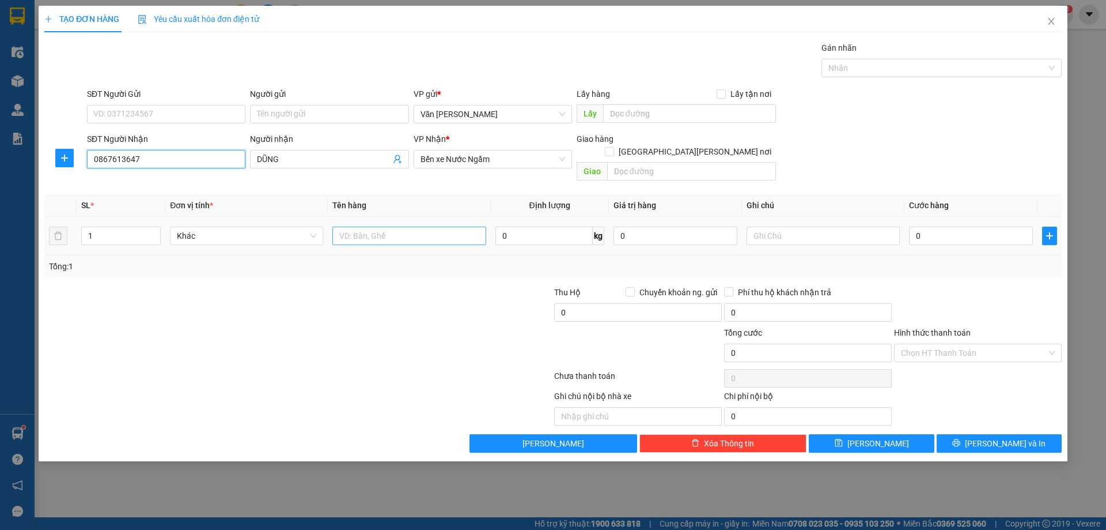
type input "0867613647"
click at [368, 226] on input "text" at bounding box center [409, 235] width 153 height 18
type input "XỐP"
click at [977, 228] on input "0" at bounding box center [971, 235] width 124 height 18
type input "5"
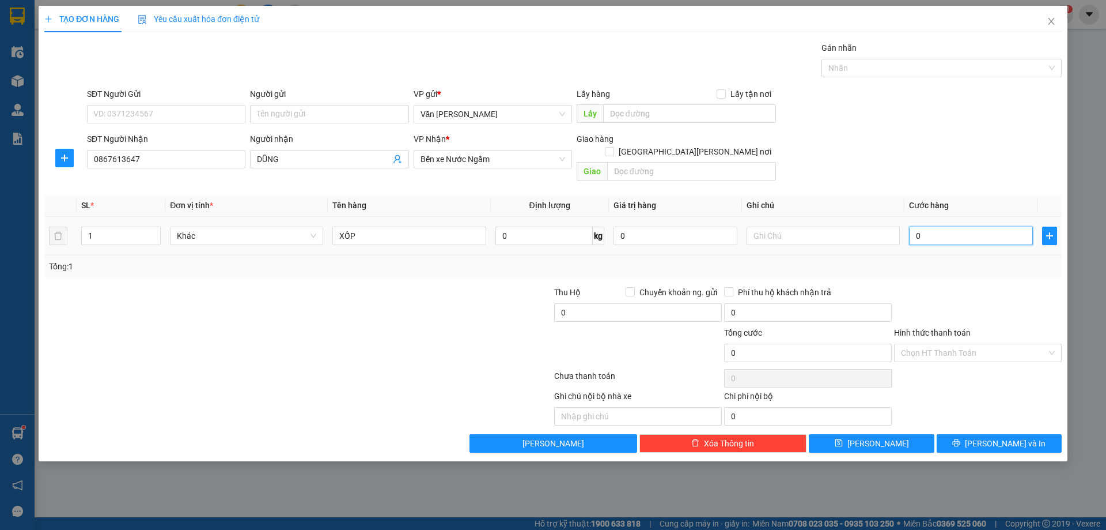
type input "5"
type input "50"
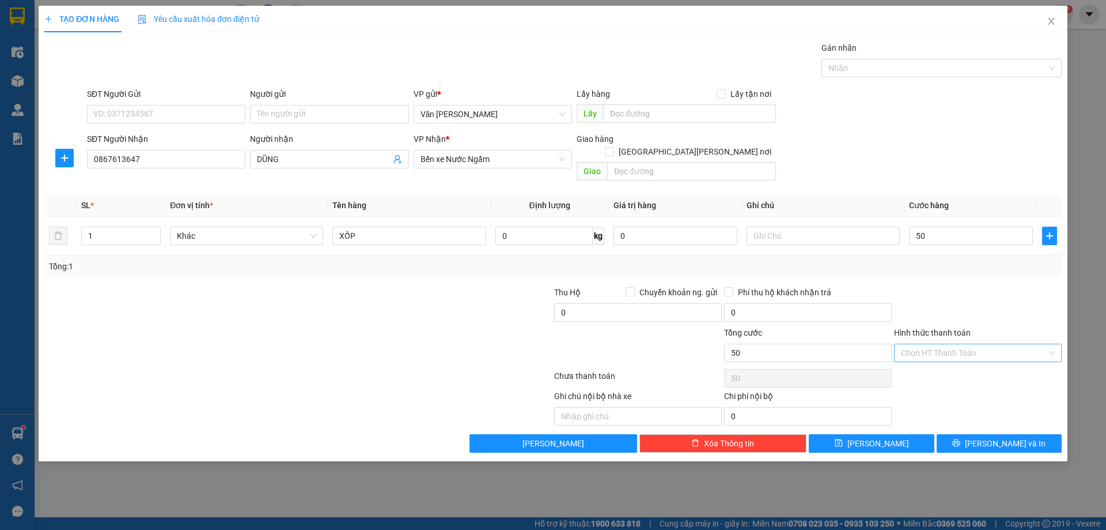
type input "50.000"
click at [991, 344] on input "Hình thức thanh toán" at bounding box center [974, 352] width 146 height 17
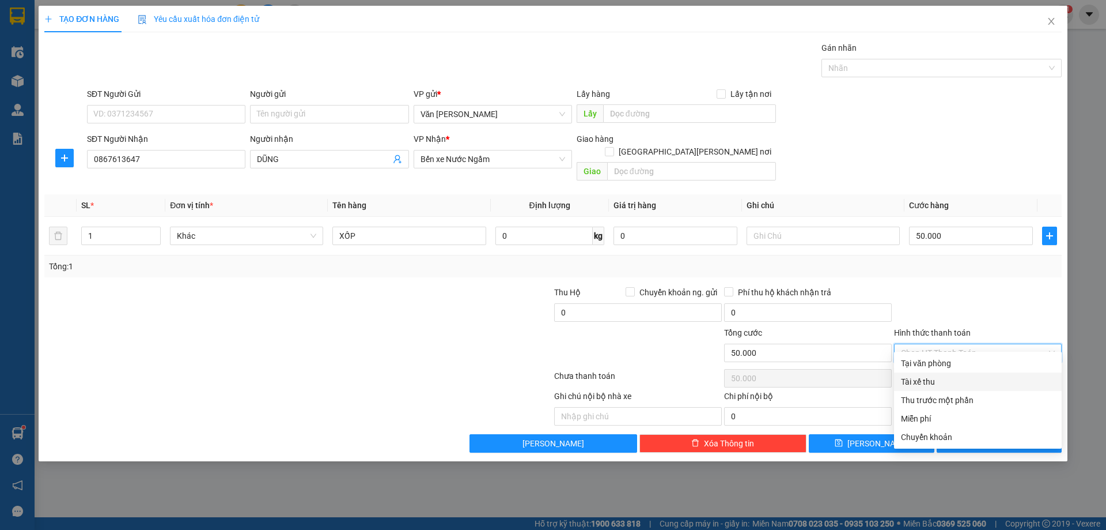
click at [917, 380] on div "Tài xế thu" at bounding box center [978, 381] width 154 height 13
type input "0"
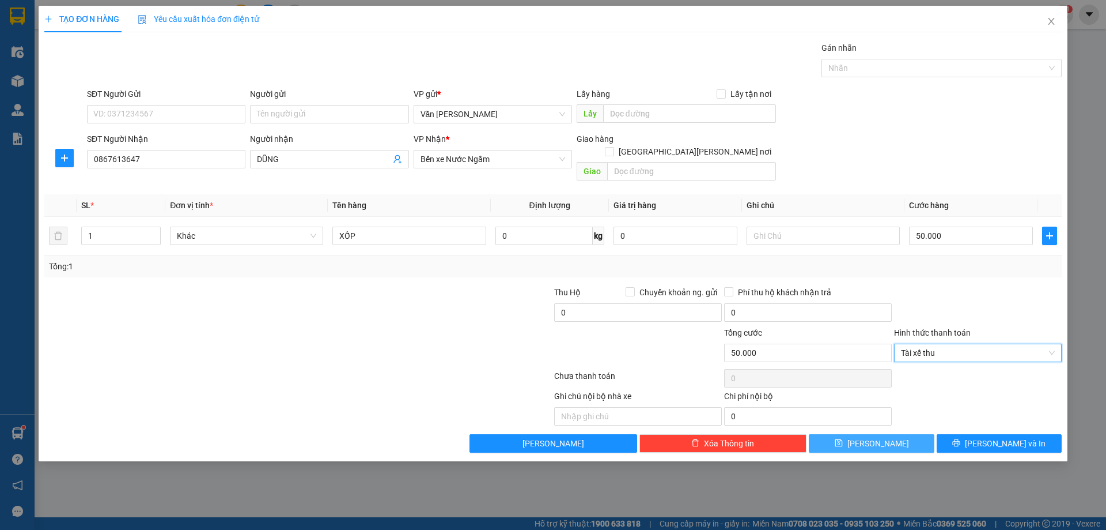
click at [887, 434] on button "[PERSON_NAME]" at bounding box center [871, 443] width 125 height 18
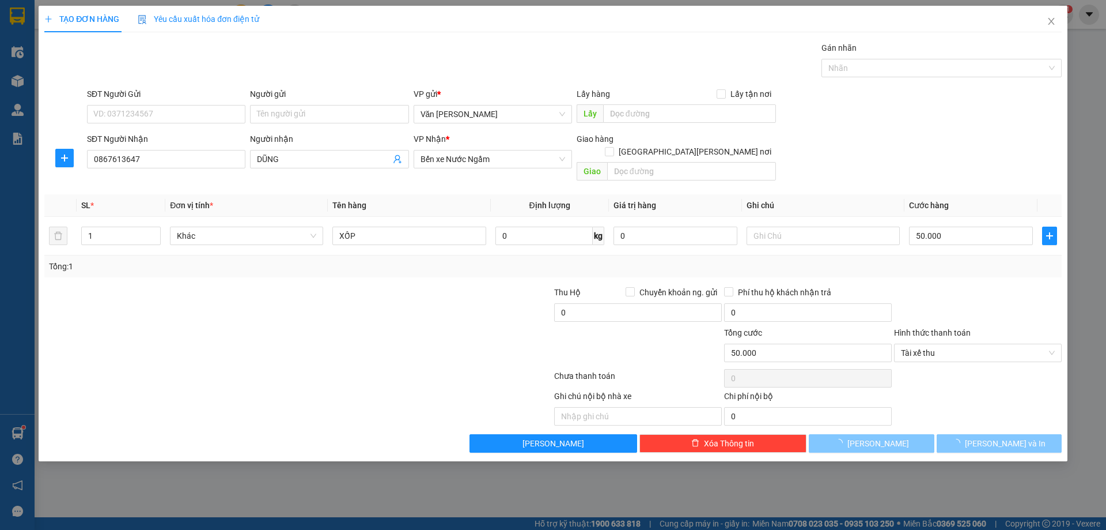
type input "0"
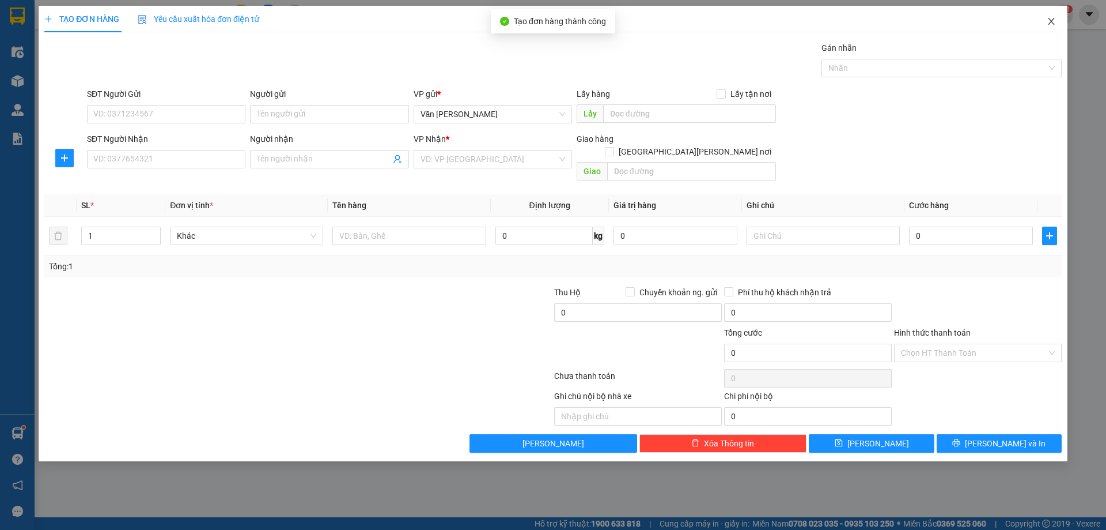
click at [1050, 27] on span "Close" at bounding box center [1052, 22] width 32 height 32
